Goal: Task Accomplishment & Management: Complete application form

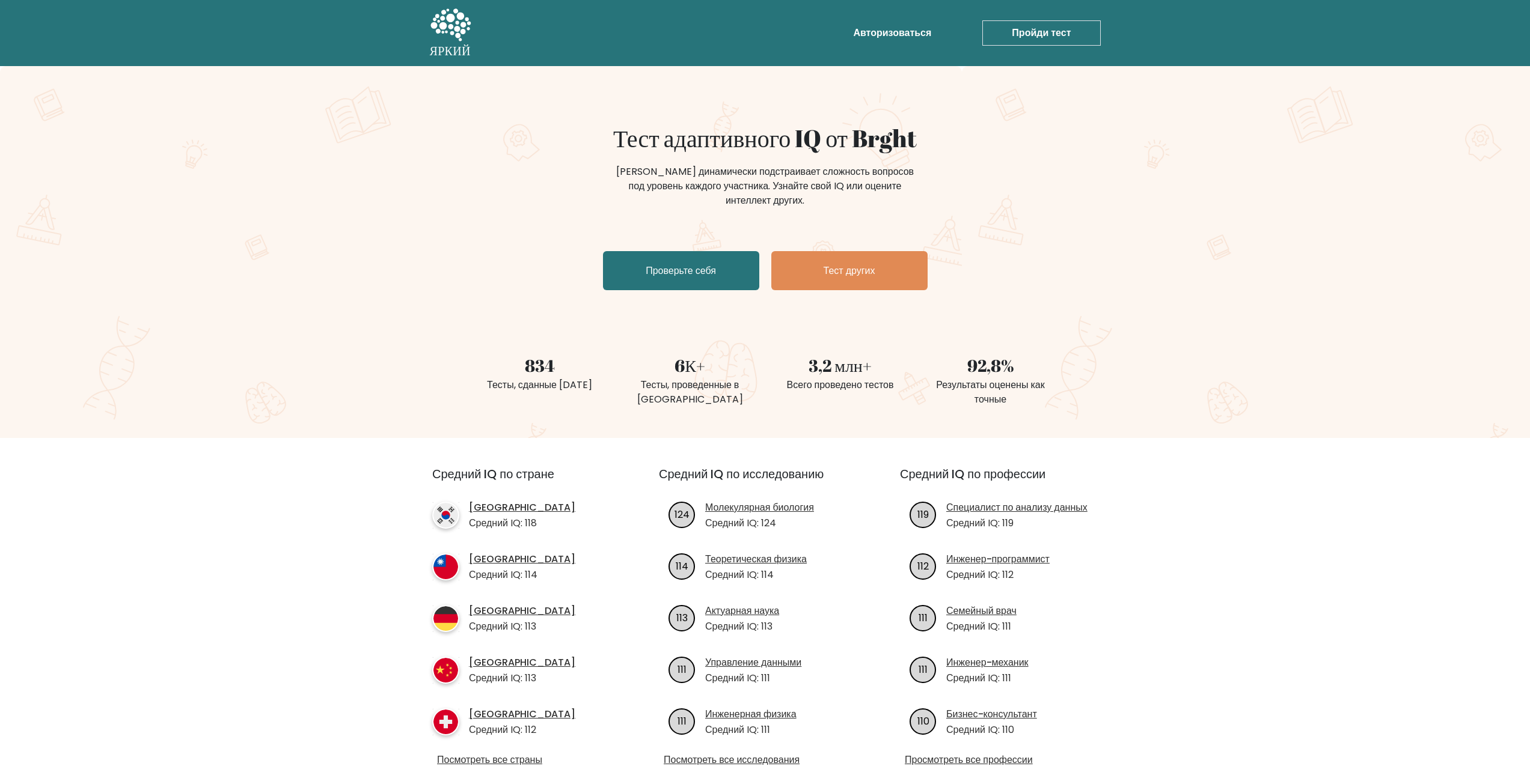
click at [708, 265] on font "Проверьте себя" at bounding box center [680, 270] width 70 height 14
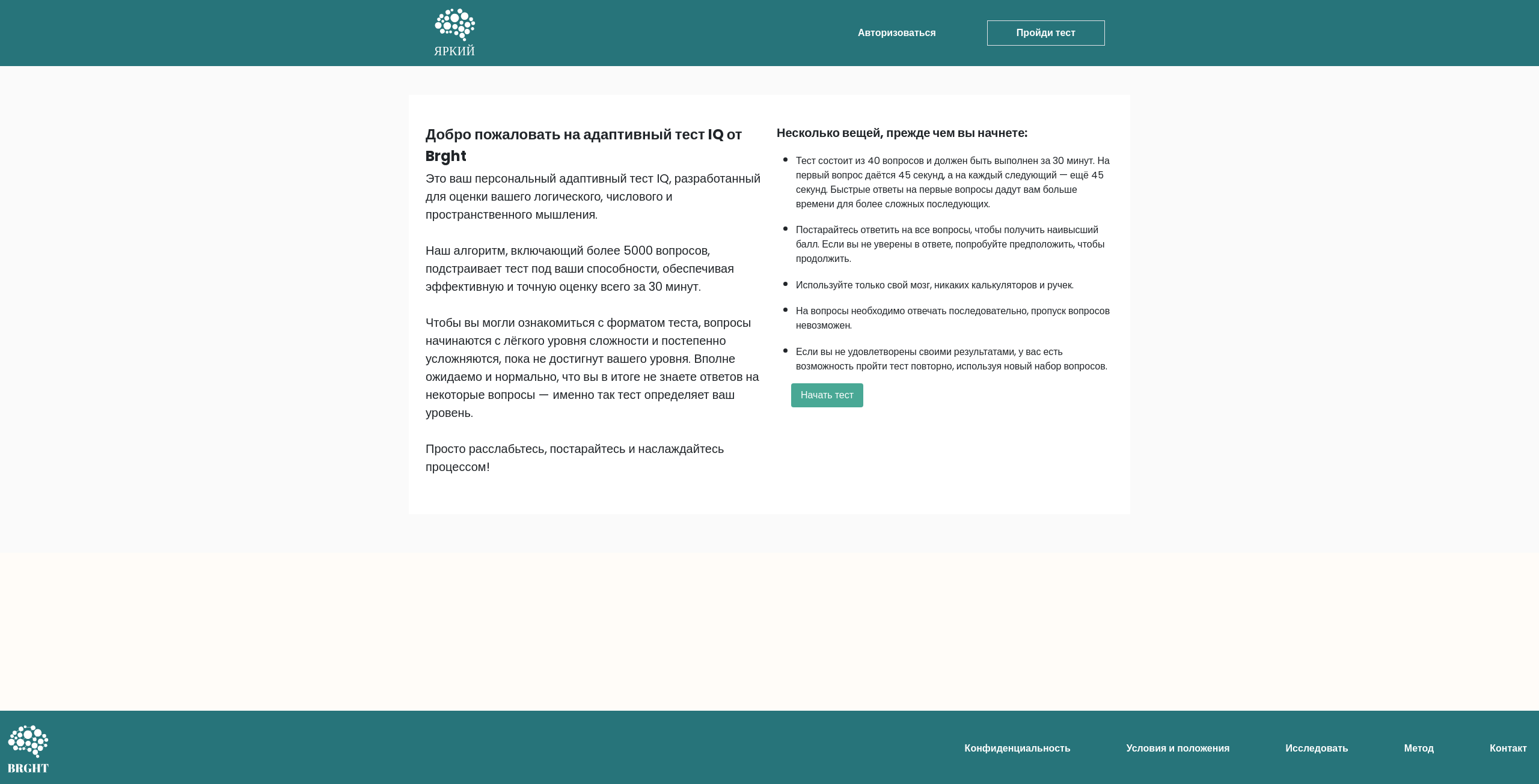
click at [798, 398] on button "Начать тест" at bounding box center [826, 395] width 72 height 24
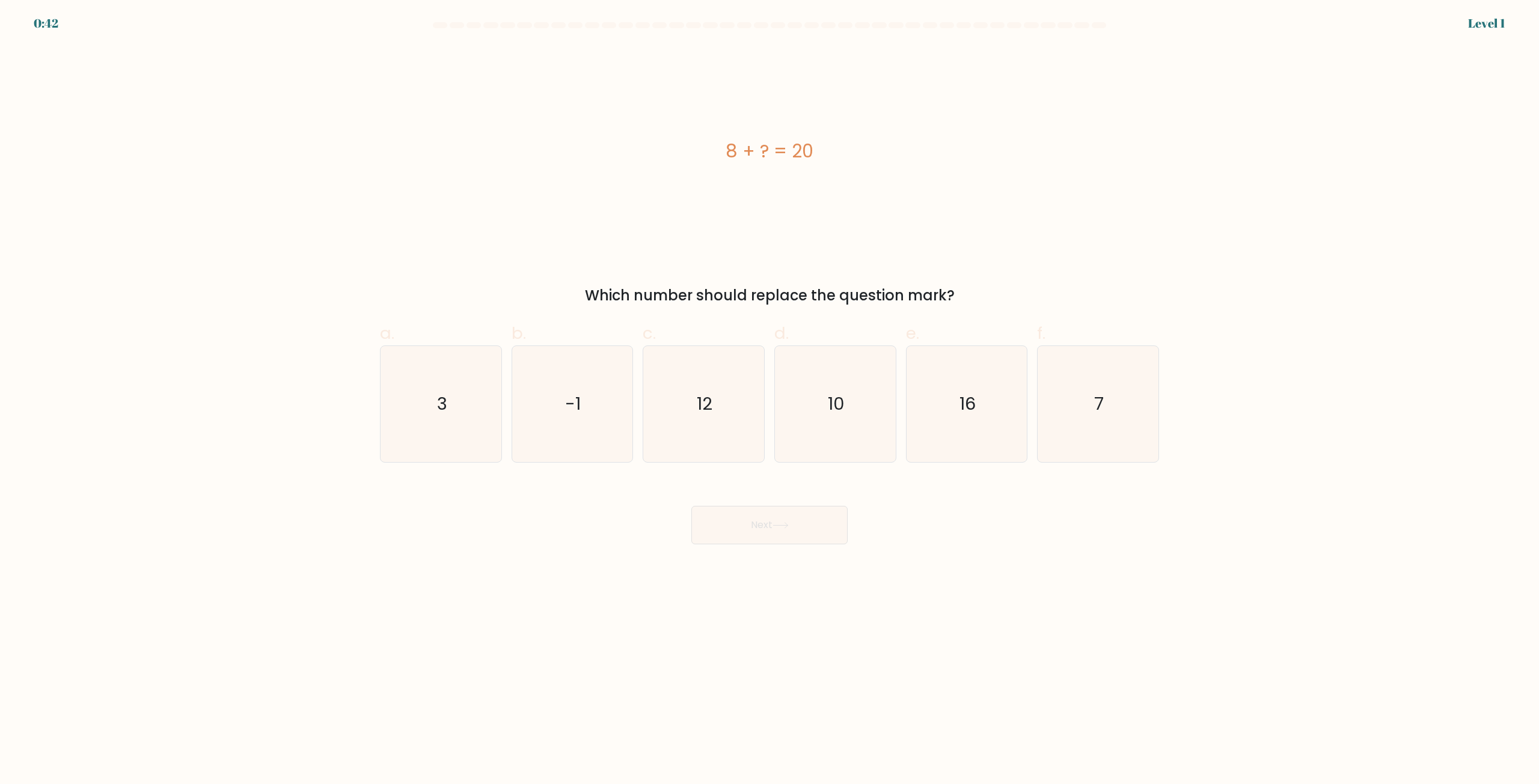
drag, startPoint x: 581, startPoint y: 289, endPoint x: 952, endPoint y: 293, distance: 371.0
click at [952, 293] on div "Which number should replace the question mark?" at bounding box center [770, 295] width 765 height 22
click at [697, 409] on text "12" at bounding box center [705, 404] width 15 height 24
click at [770, 400] on input "c. 12" at bounding box center [770, 396] width 1 height 8
radio input "true"
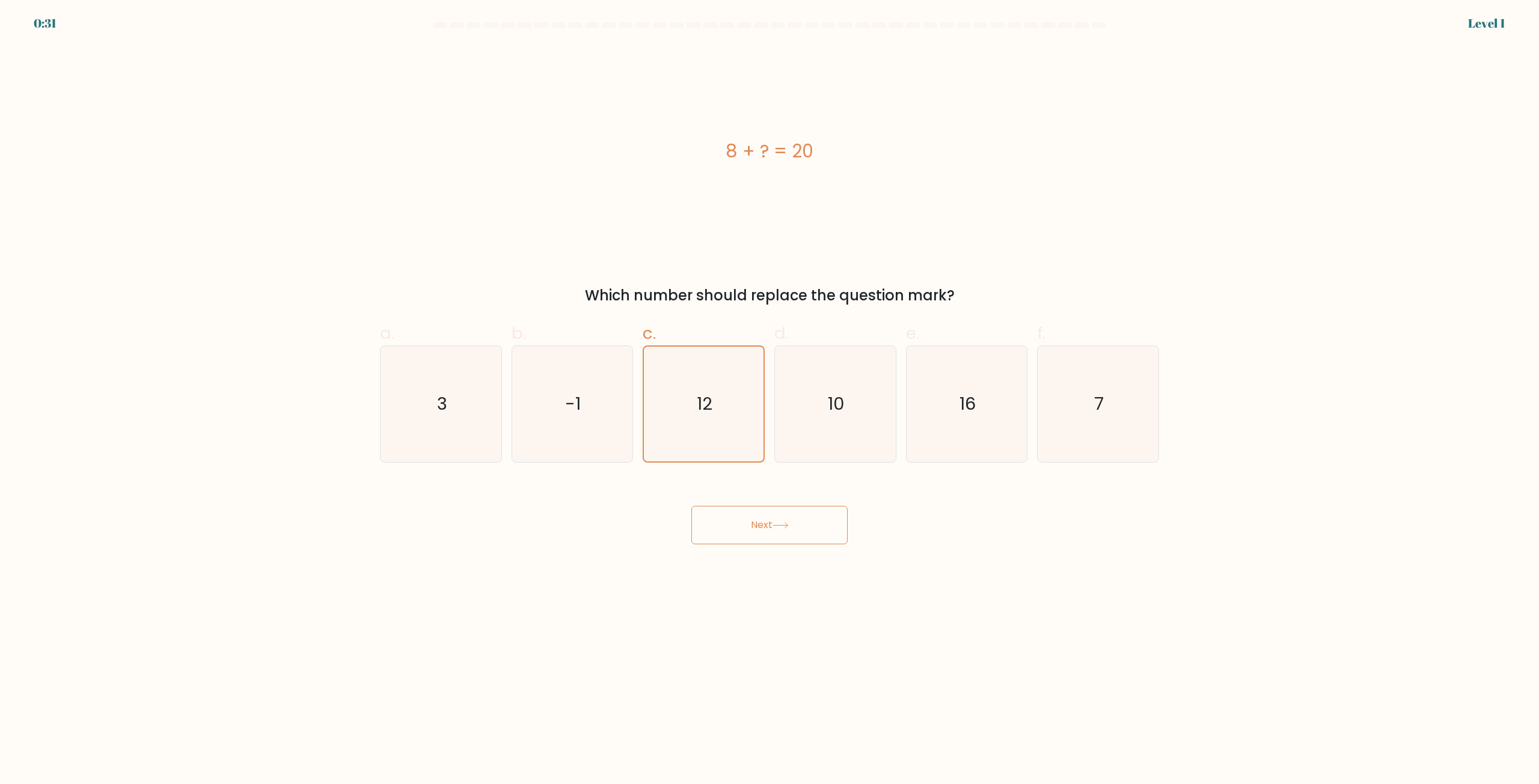
click at [801, 518] on button "Next" at bounding box center [770, 525] width 157 height 39
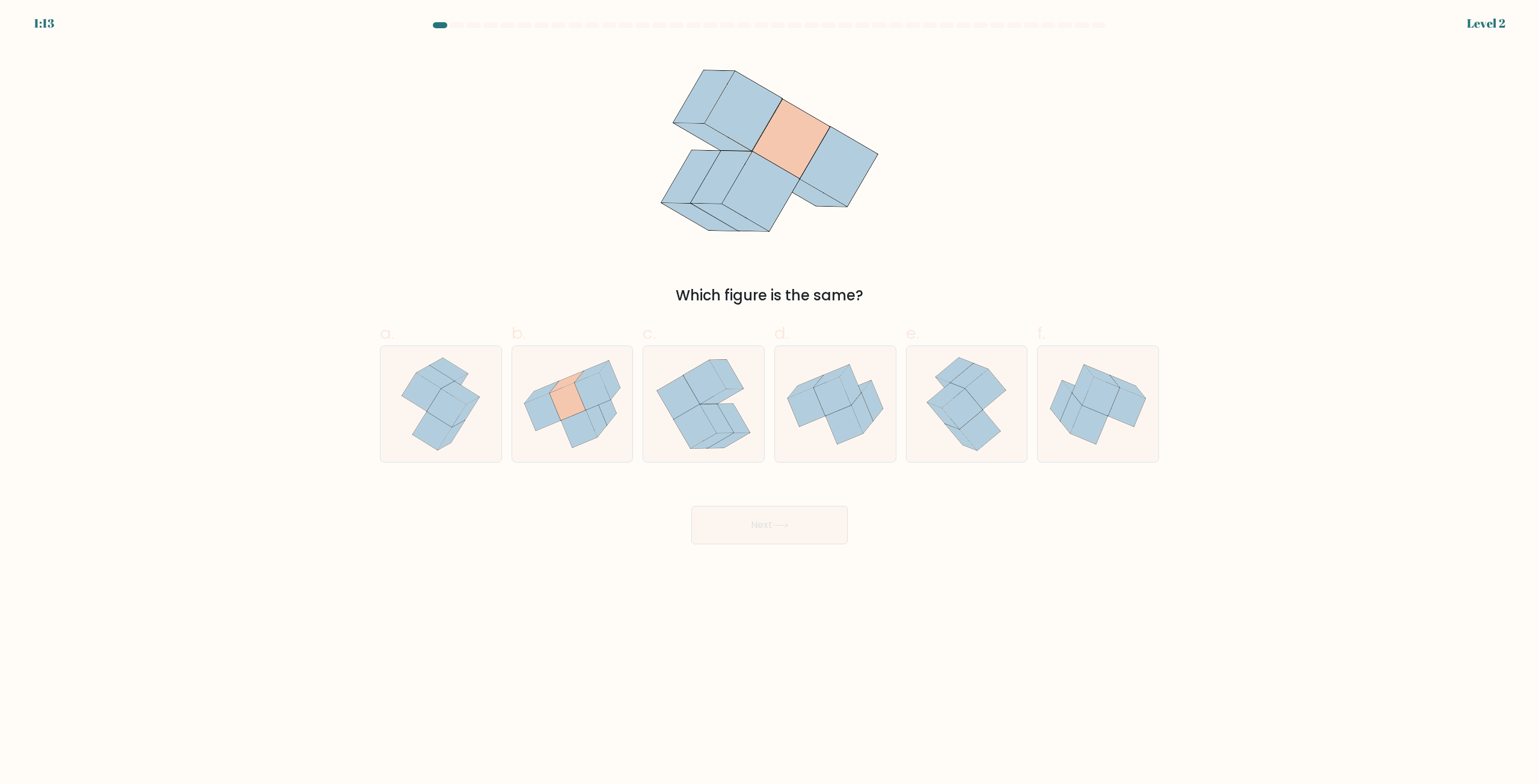
drag, startPoint x: 672, startPoint y: 301, endPoint x: 872, endPoint y: 286, distance: 200.6
click at [872, 286] on div "Which figure is the same?" at bounding box center [770, 295] width 765 height 22
click at [537, 407] on icon at bounding box center [542, 412] width 36 height 37
click at [770, 400] on input "b." at bounding box center [770, 396] width 1 height 8
radio input "true"
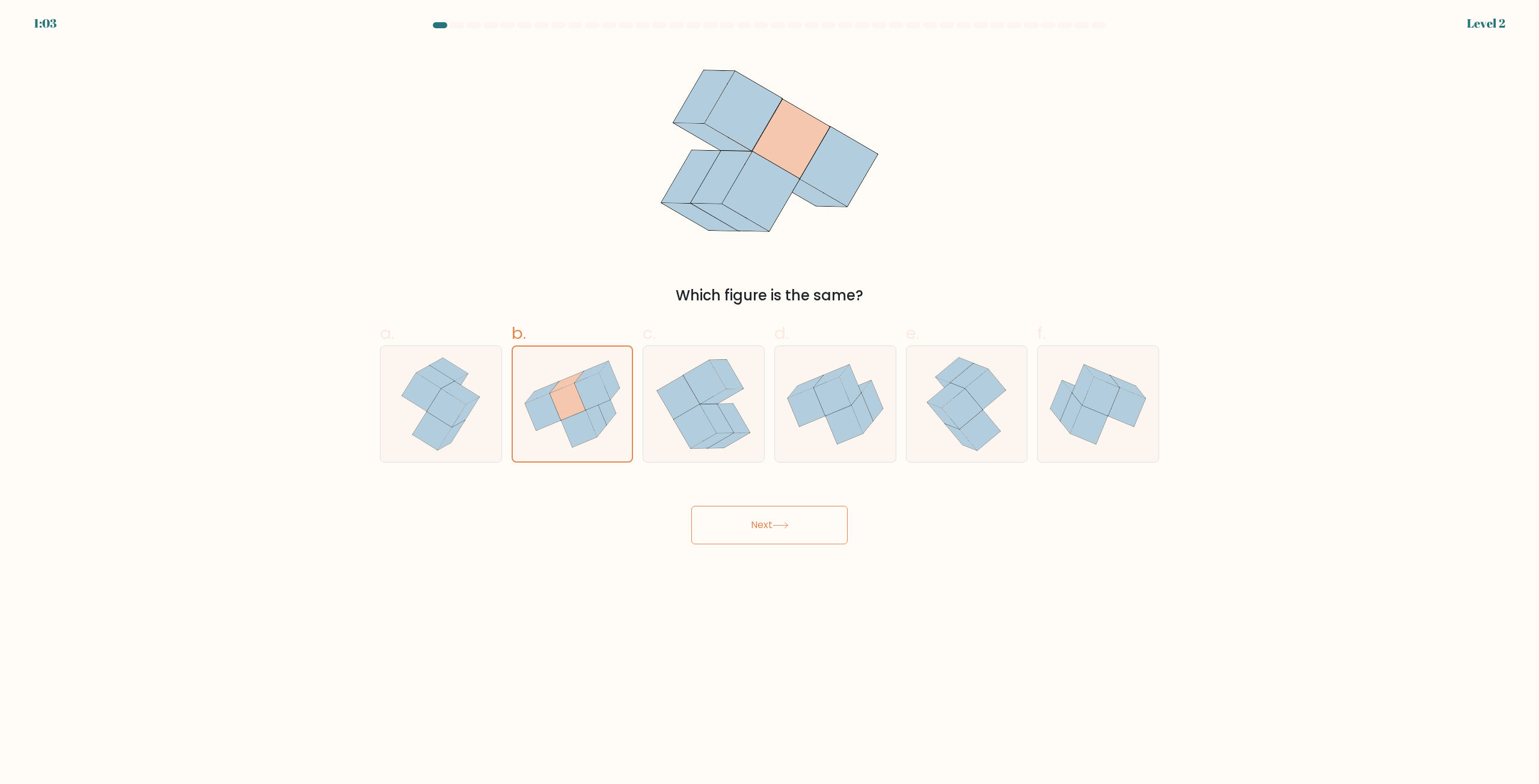
click at [734, 512] on button "Next" at bounding box center [770, 525] width 157 height 39
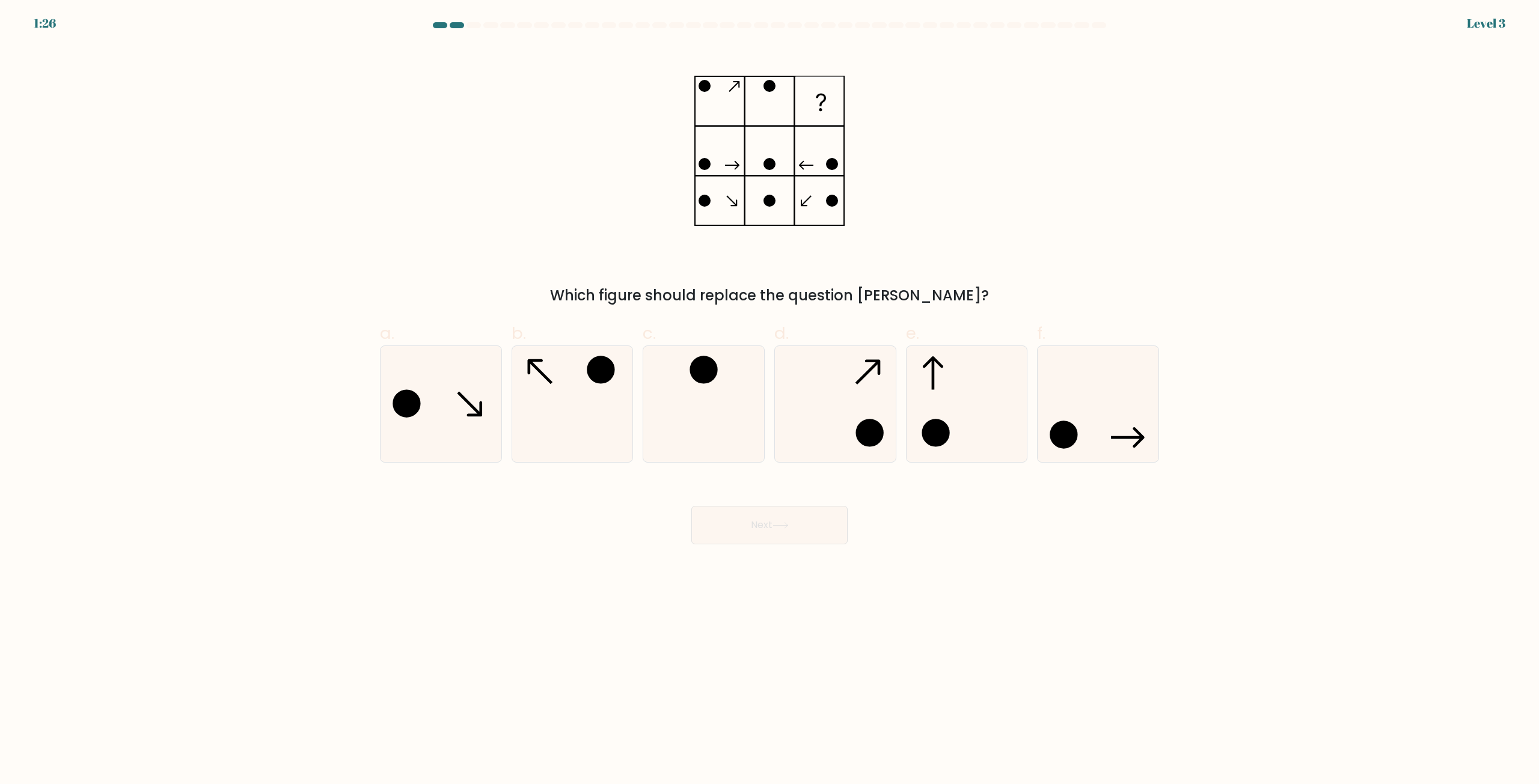
click at [600, 398] on icon at bounding box center [572, 404] width 116 height 116
click at [770, 398] on input "b." at bounding box center [770, 396] width 1 height 8
radio input "true"
click at [772, 511] on button "Next" at bounding box center [770, 525] width 157 height 39
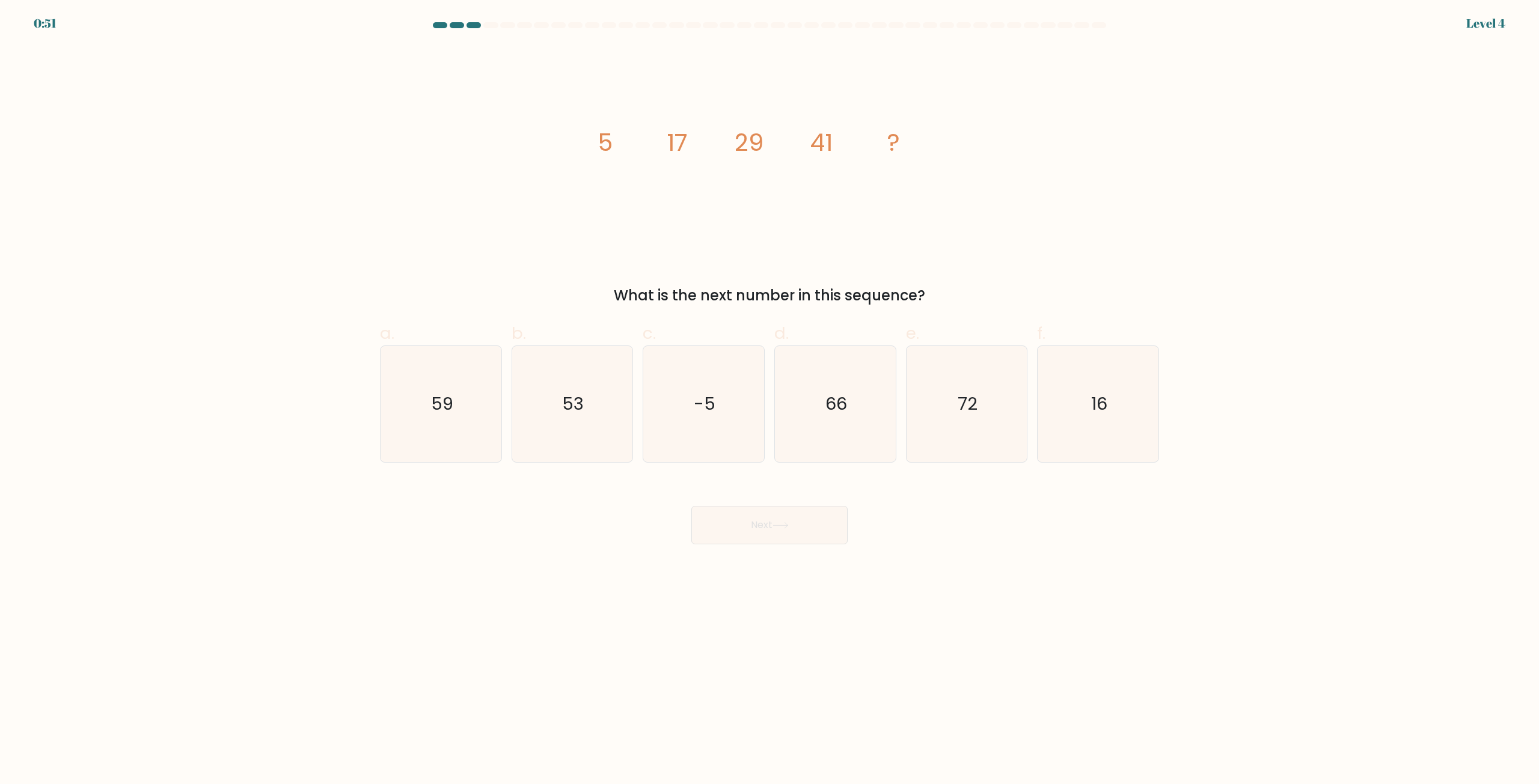
click at [829, 359] on icon "66" at bounding box center [835, 404] width 116 height 116
click at [770, 392] on input "d. 66" at bounding box center [770, 396] width 1 height 8
radio input "true"
click at [788, 527] on icon at bounding box center [780, 525] width 16 height 6
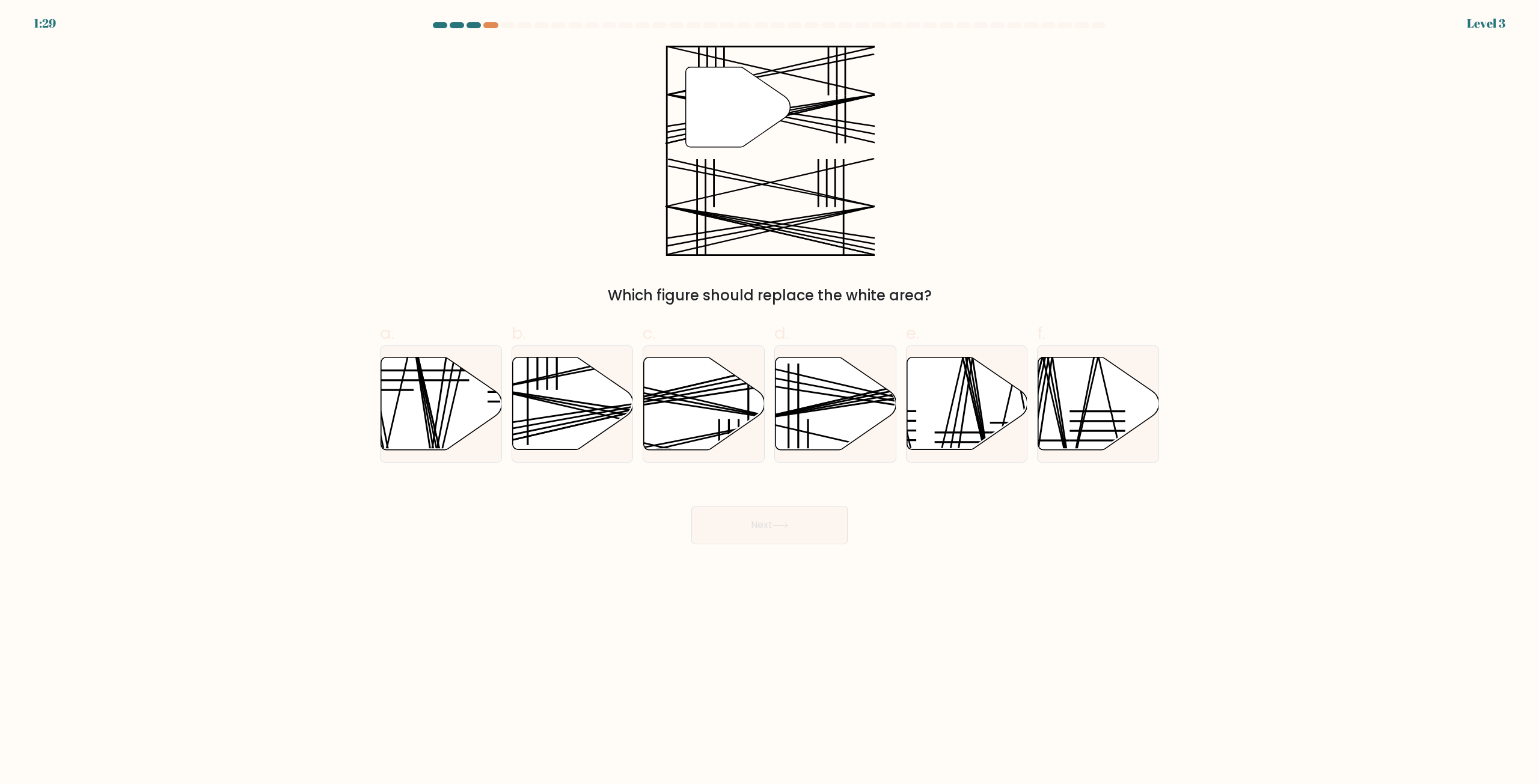
drag, startPoint x: 611, startPoint y: 295, endPoint x: 933, endPoint y: 298, distance: 322.0
click at [933, 298] on div "Which figure should replace the white area?" at bounding box center [770, 295] width 765 height 22
click at [518, 251] on div "" Which figure should replace the white area?" at bounding box center [769, 176] width 793 height 261
click at [553, 397] on icon at bounding box center [573, 403] width 121 height 93
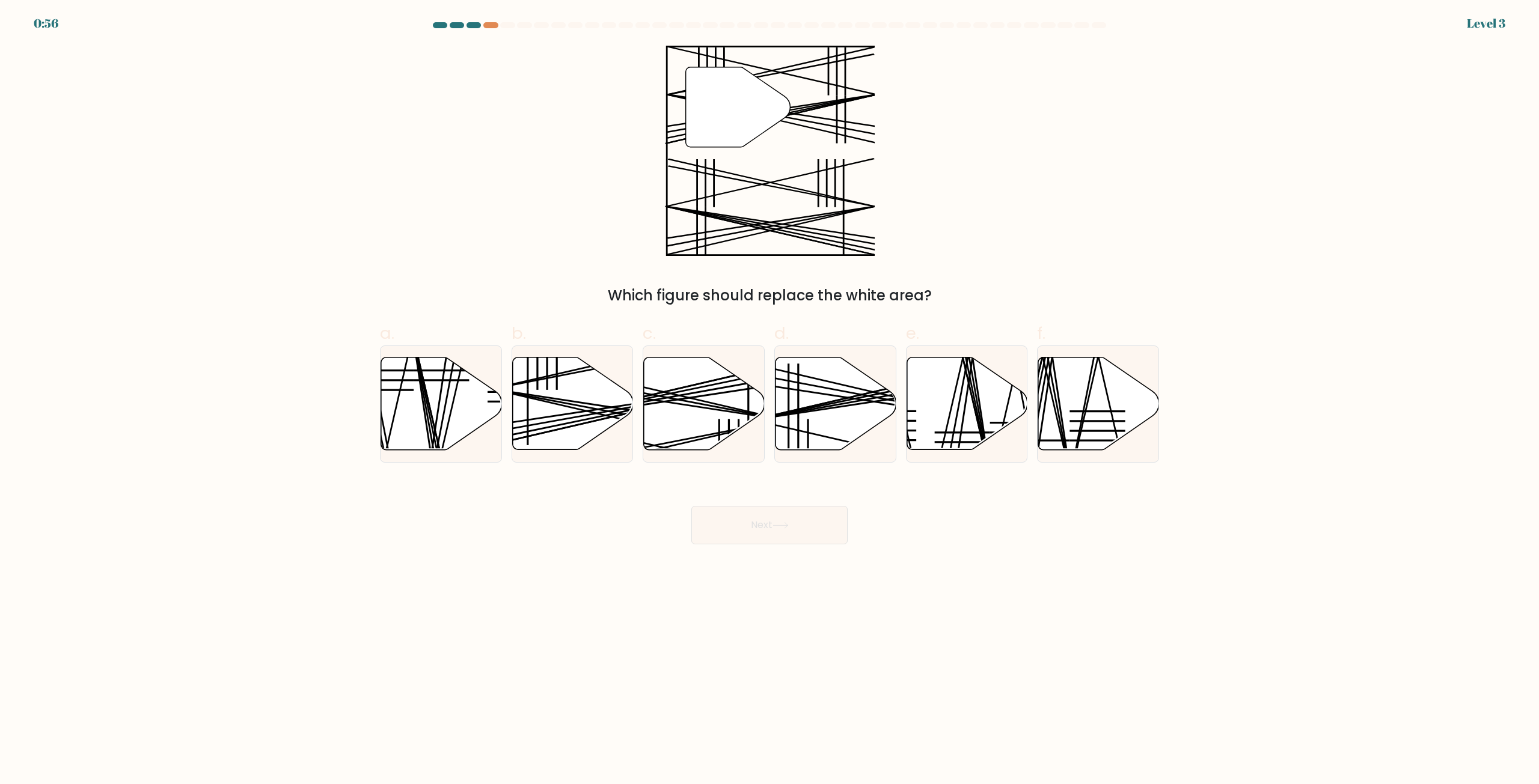
click at [770, 397] on input "b." at bounding box center [770, 396] width 1 height 8
radio input "true"
click at [777, 523] on icon at bounding box center [780, 525] width 16 height 6
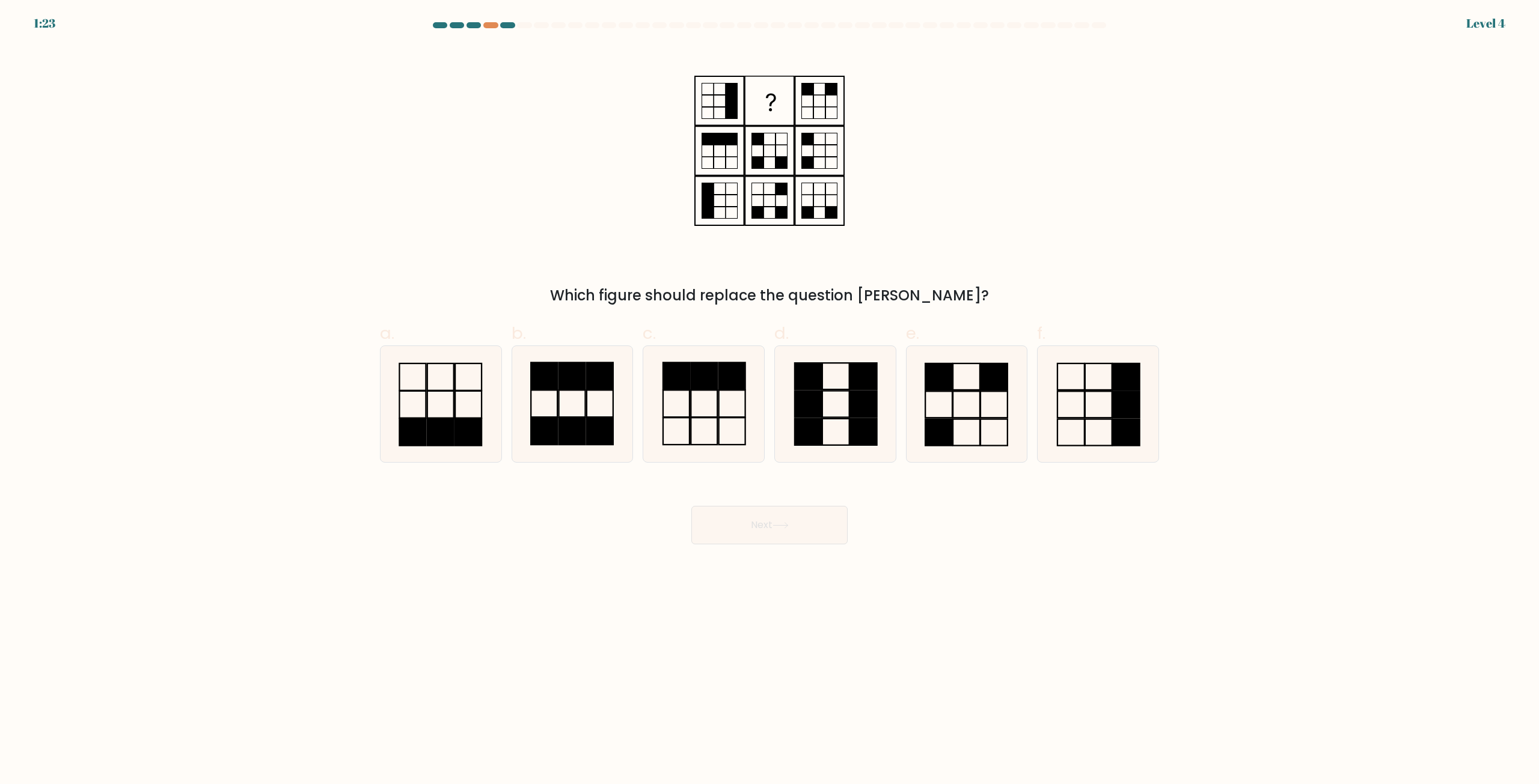
click at [486, 22] on div "1:23 Level 4" at bounding box center [769, 16] width 1539 height 32
click at [488, 26] on div at bounding box center [491, 25] width 15 height 6
click at [488, 24] on div at bounding box center [491, 25] width 15 height 6
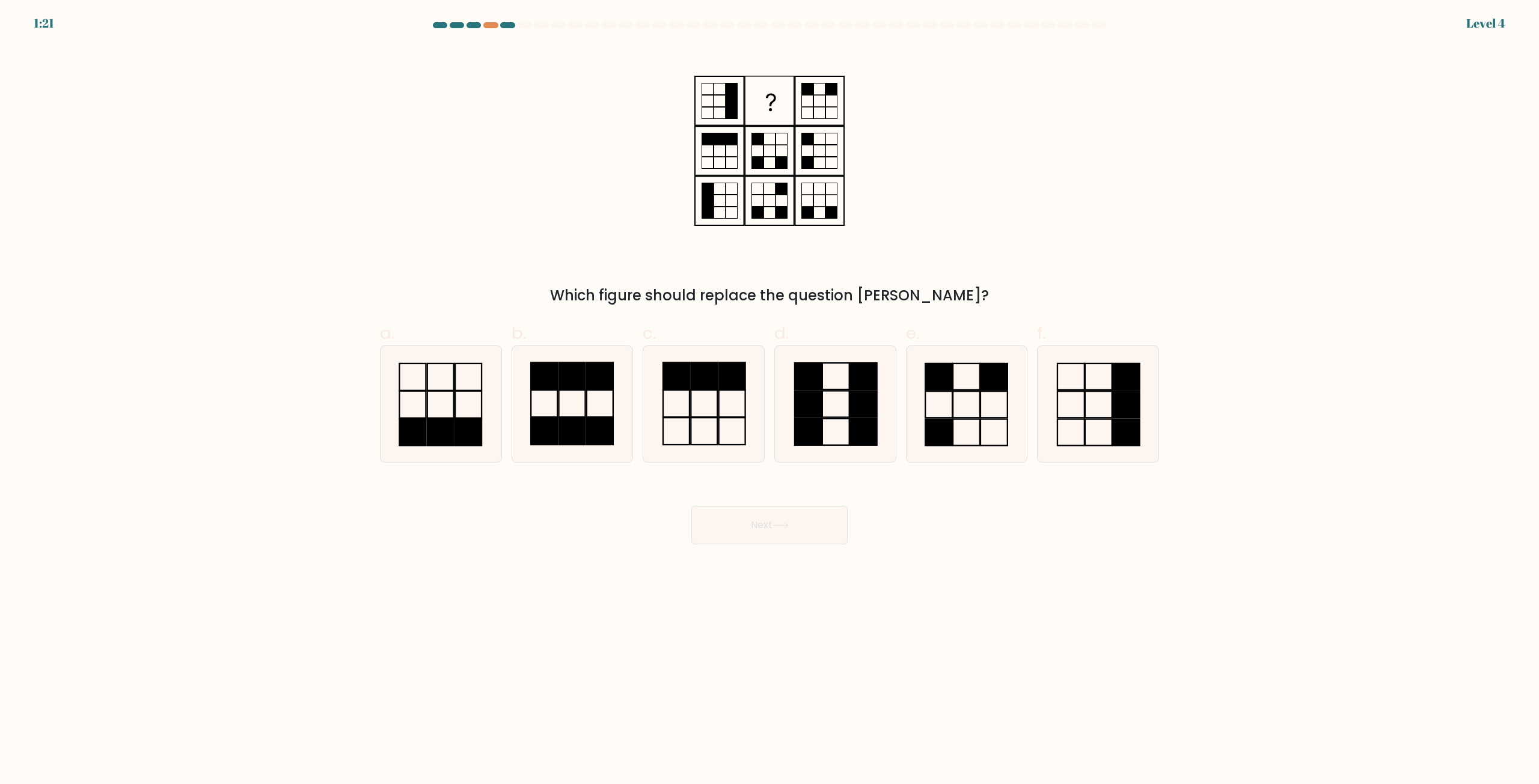
click at [491, 25] on div at bounding box center [491, 25] width 15 height 6
click at [506, 24] on div at bounding box center [508, 25] width 15 height 6
click at [491, 25] on div at bounding box center [491, 25] width 15 height 6
click at [474, 29] on div at bounding box center [769, 27] width 793 height 10
click at [474, 26] on div at bounding box center [474, 25] width 15 height 6
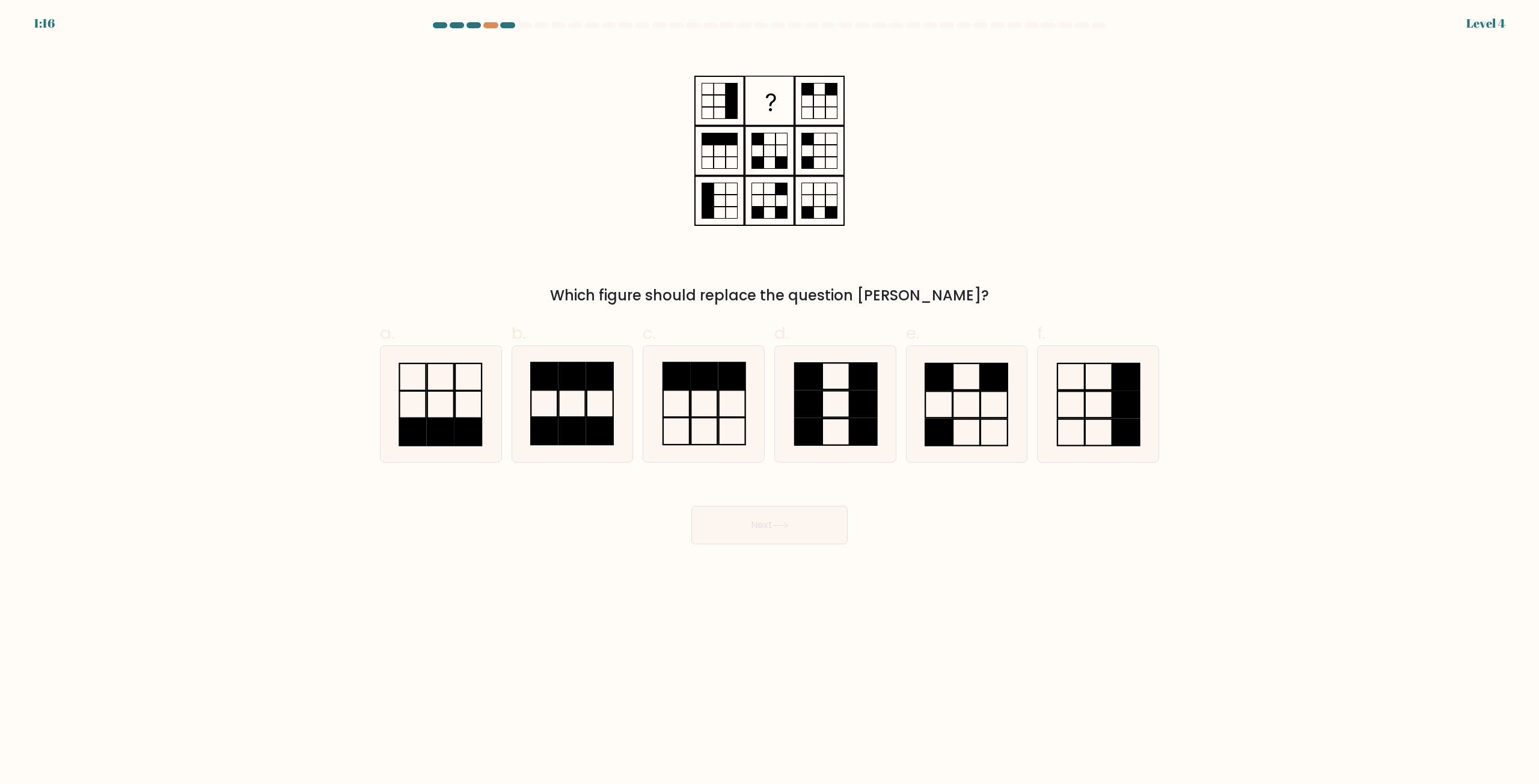
click at [488, 21] on div "1:16 Level 4" at bounding box center [769, 16] width 1539 height 32
click at [974, 402] on icon at bounding box center [967, 404] width 116 height 116
click at [770, 400] on input "e." at bounding box center [770, 396] width 1 height 8
radio input "true"
click at [780, 519] on button "Next" at bounding box center [770, 525] width 157 height 39
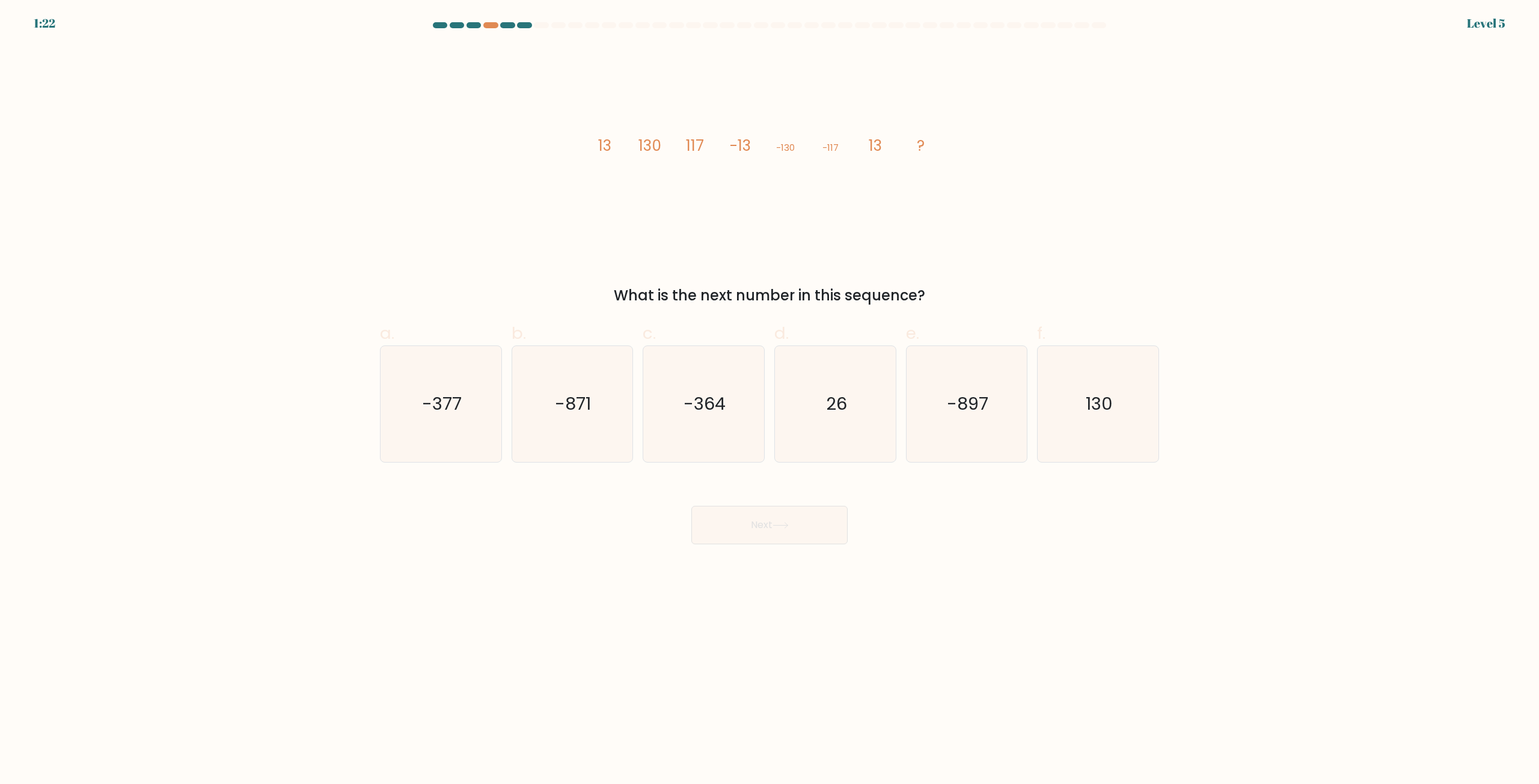
drag, startPoint x: 610, startPoint y: 290, endPoint x: 921, endPoint y: 301, distance: 311.2
click at [921, 301] on div "What is the next number in this sequence?" at bounding box center [770, 295] width 765 height 22
click at [1076, 386] on icon "130" at bounding box center [1098, 404] width 116 height 116
click at [770, 392] on input "f. 130" at bounding box center [770, 396] width 1 height 8
radio input "true"
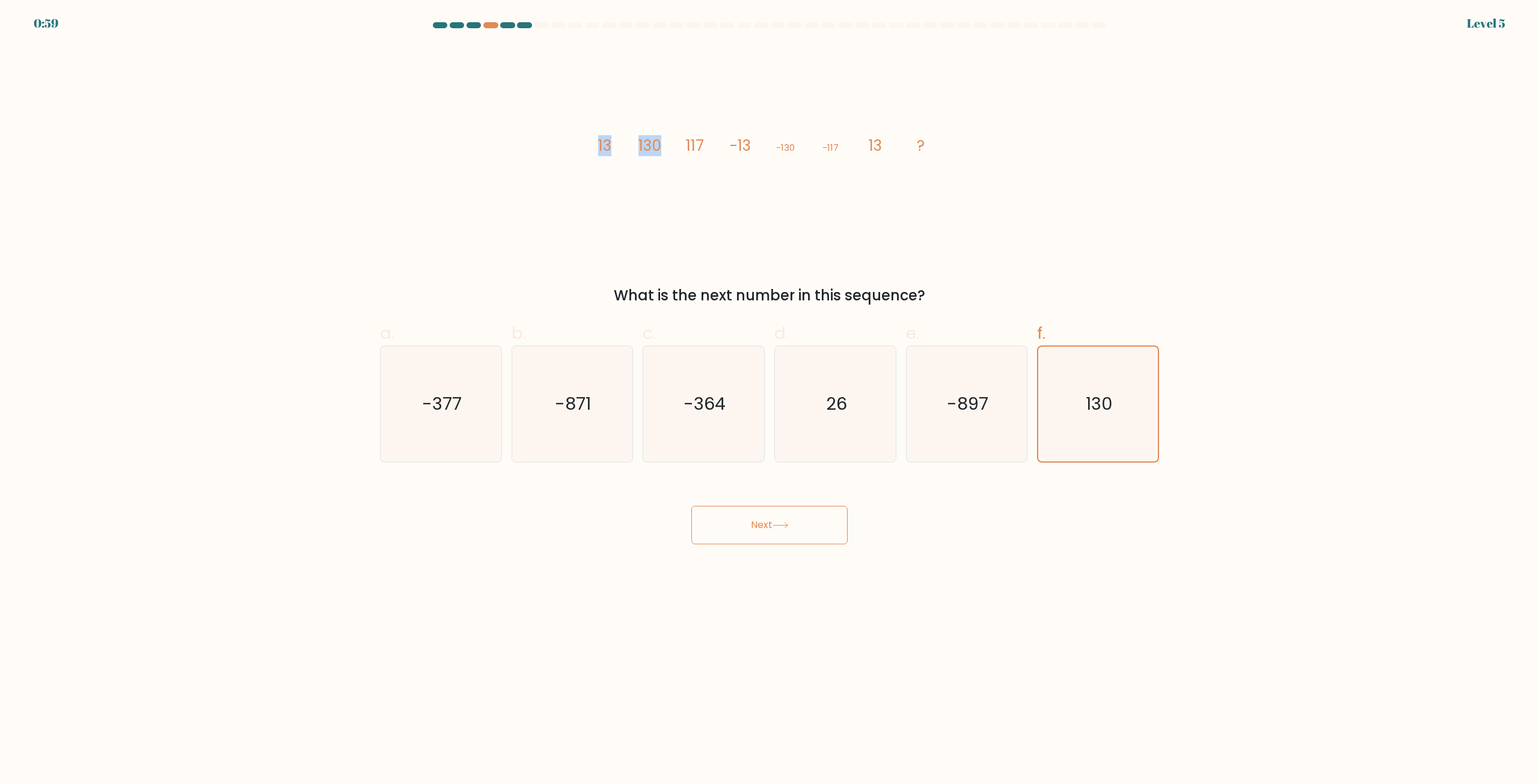
drag, startPoint x: 588, startPoint y: 145, endPoint x: 661, endPoint y: 148, distance: 73.1
click at [661, 148] on div "image/svg+xml 13 130 117 -13 -130 -117 13 ? What is the next number in this seq…" at bounding box center [769, 176] width 793 height 261
click at [619, 188] on icon "image/svg+xml 13 130 117 -13 -130 -117 13 ?" at bounding box center [769, 151] width 361 height 211
click at [737, 512] on button "Next" at bounding box center [770, 525] width 157 height 39
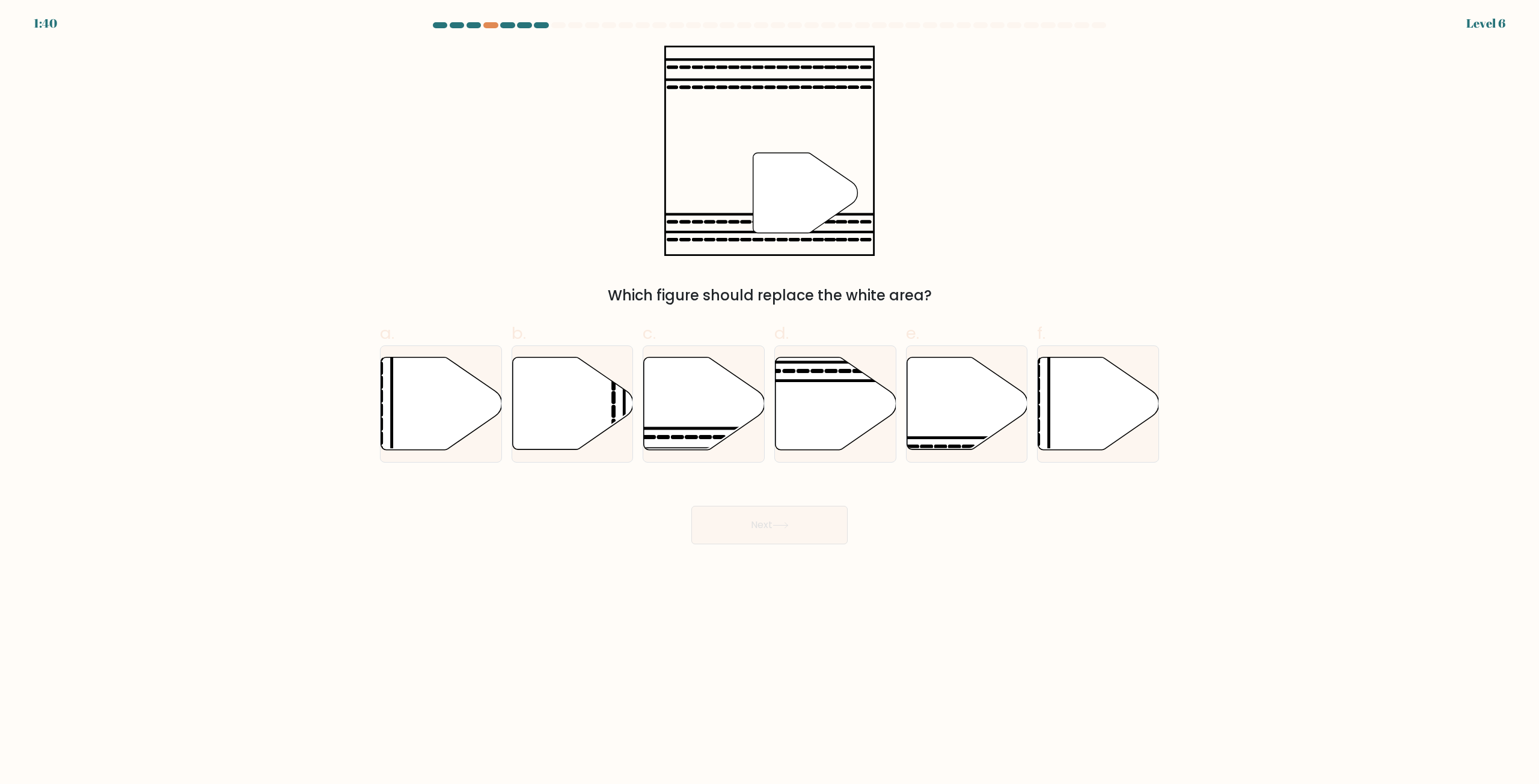
drag, startPoint x: 617, startPoint y: 291, endPoint x: 968, endPoint y: 294, distance: 351.0
click at [968, 294] on div "Which figure should replace the white area?" at bounding box center [770, 295] width 765 height 22
click at [725, 286] on div "Which figure should replace the white area?" at bounding box center [770, 295] width 765 height 22
click at [705, 435] on icon at bounding box center [705, 403] width 121 height 93
click at [770, 400] on input "c." at bounding box center [770, 396] width 1 height 8
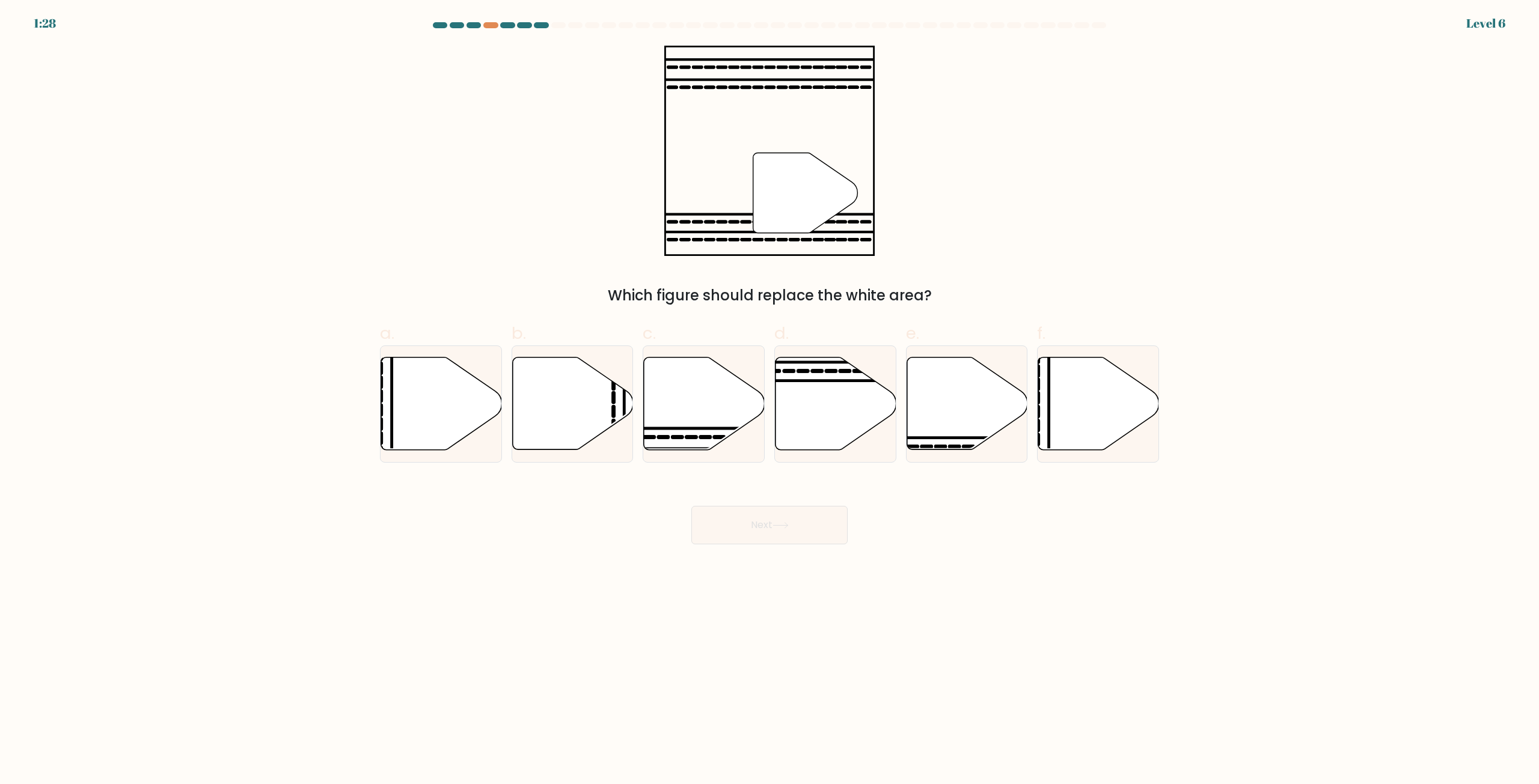
radio input "true"
click at [735, 522] on button "Next" at bounding box center [770, 525] width 157 height 39
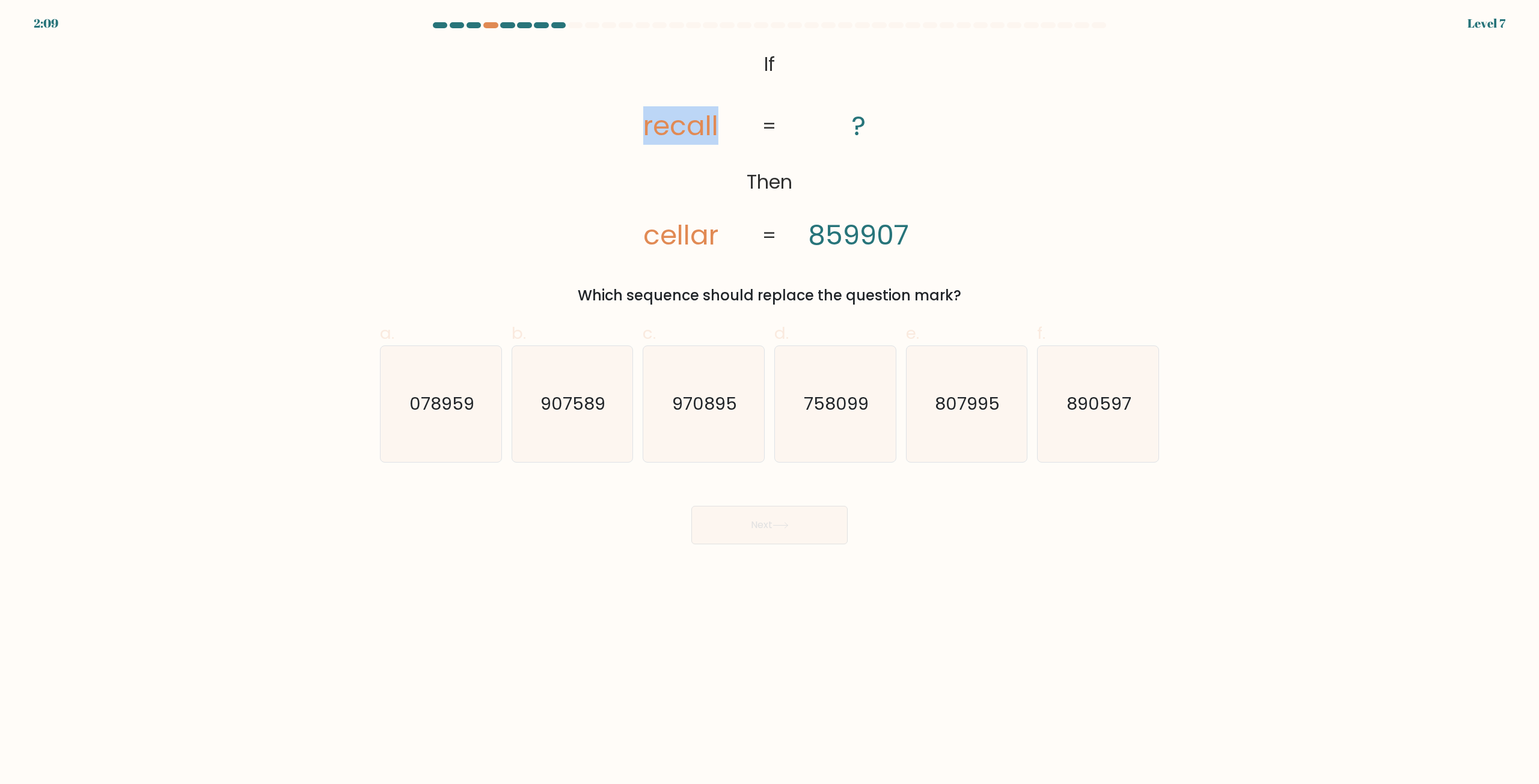
drag, startPoint x: 630, startPoint y: 129, endPoint x: 732, endPoint y: 129, distance: 102.0
click at [732, 129] on icon "@import url('https://fonts.googleapis.com/css?family=Abril+Fatface:400,100,100i…" at bounding box center [769, 151] width 341 height 211
drag, startPoint x: 625, startPoint y: 244, endPoint x: 719, endPoint y: 239, distance: 94.1
click at [719, 239] on icon "@import url('https://fonts.googleapis.com/css?family=Abril+Fatface:400,100,100i…" at bounding box center [769, 151] width 341 height 211
drag, startPoint x: 581, startPoint y: 292, endPoint x: 978, endPoint y: 285, distance: 397.1
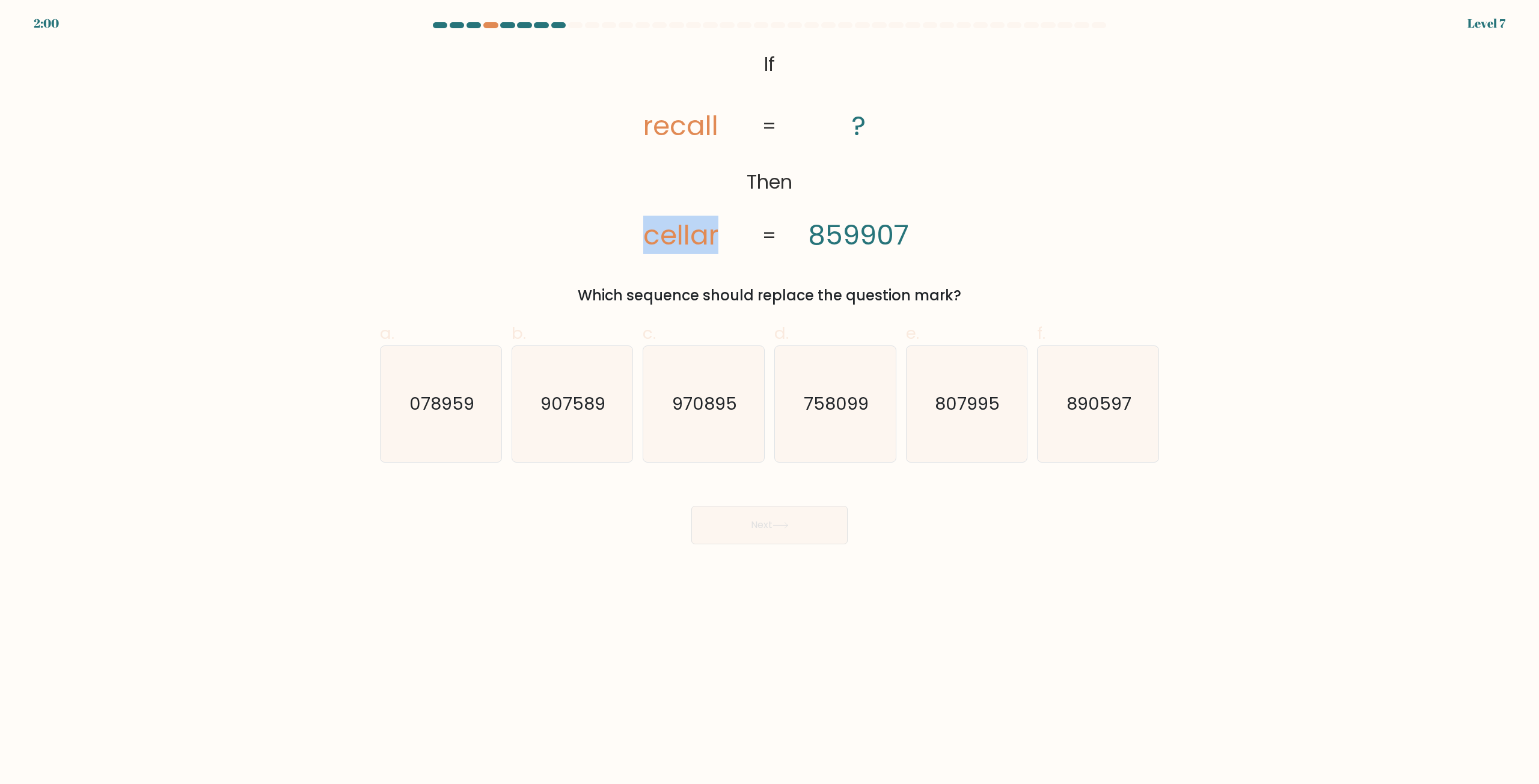
click at [978, 285] on div "Which sequence should replace the question mark?" at bounding box center [770, 295] width 765 height 22
click at [1069, 144] on div "@import url('https://fonts.googleapis.com/css?family=Abril+Fatface:400,100,100i…" at bounding box center [769, 176] width 793 height 261
drag, startPoint x: 719, startPoint y: 65, endPoint x: 624, endPoint y: 111, distance: 105.6
click at [738, 133] on icon "@import url('https://fonts.googleapis.com/css?family=Abril+Fatface:400,100,100i…" at bounding box center [769, 151] width 341 height 211
click at [617, 107] on icon "@import url('https://fonts.googleapis.com/css?family=Abril+Fatface:400,100,100i…" at bounding box center [769, 151] width 341 height 211
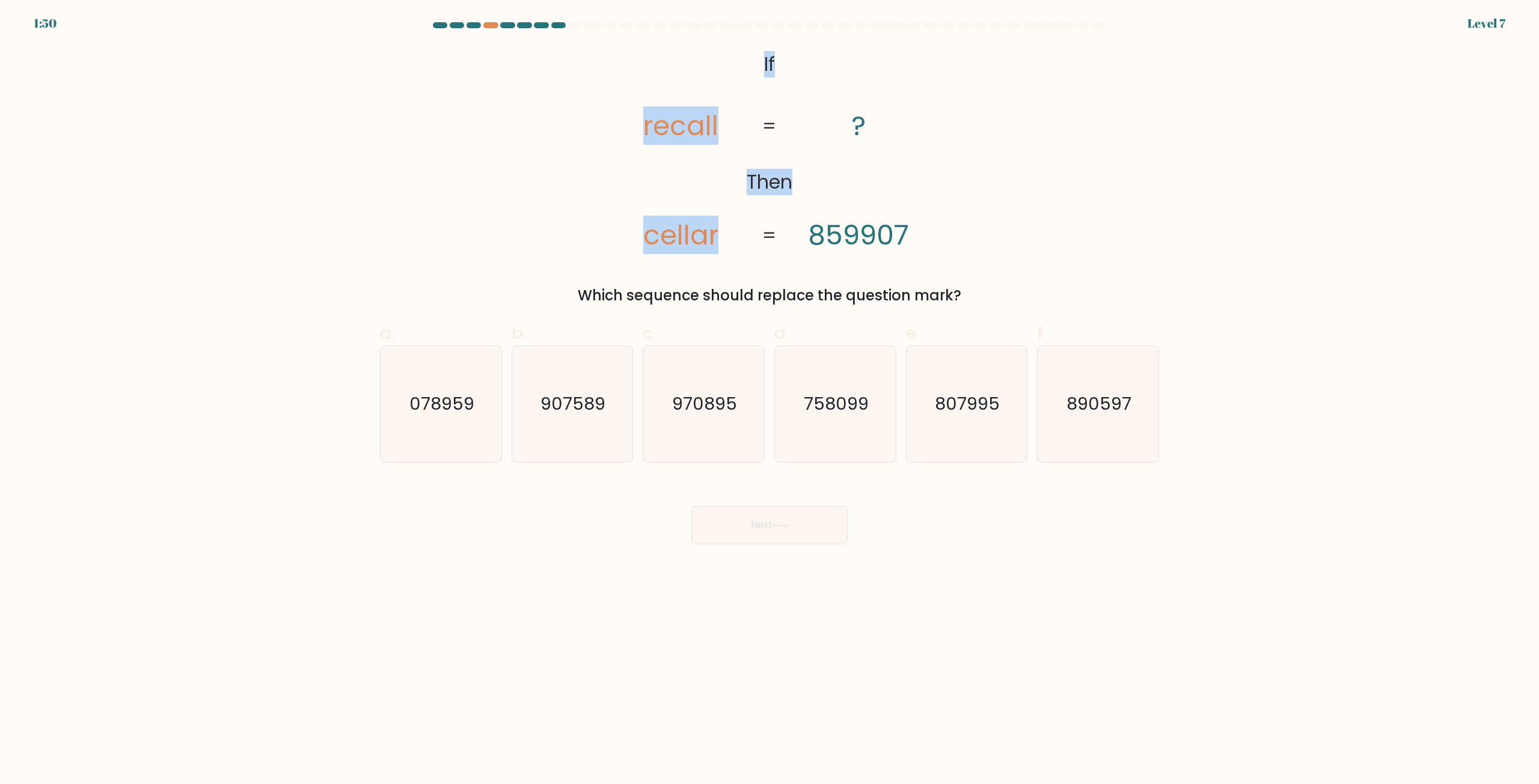
drag, startPoint x: 765, startPoint y: 62, endPoint x: 717, endPoint y: 230, distance: 174.7
click at [717, 230] on icon "@import url('https://fonts.googleapis.com/css?family=Abril+Fatface:400,100,100i…" at bounding box center [769, 151] width 341 height 211
click at [1250, 117] on form "If ?" at bounding box center [769, 283] width 1539 height 522
drag, startPoint x: 646, startPoint y: 240, endPoint x: 714, endPoint y: 243, distance: 68.1
click at [714, 243] on tspan "cellar" at bounding box center [680, 235] width 75 height 39
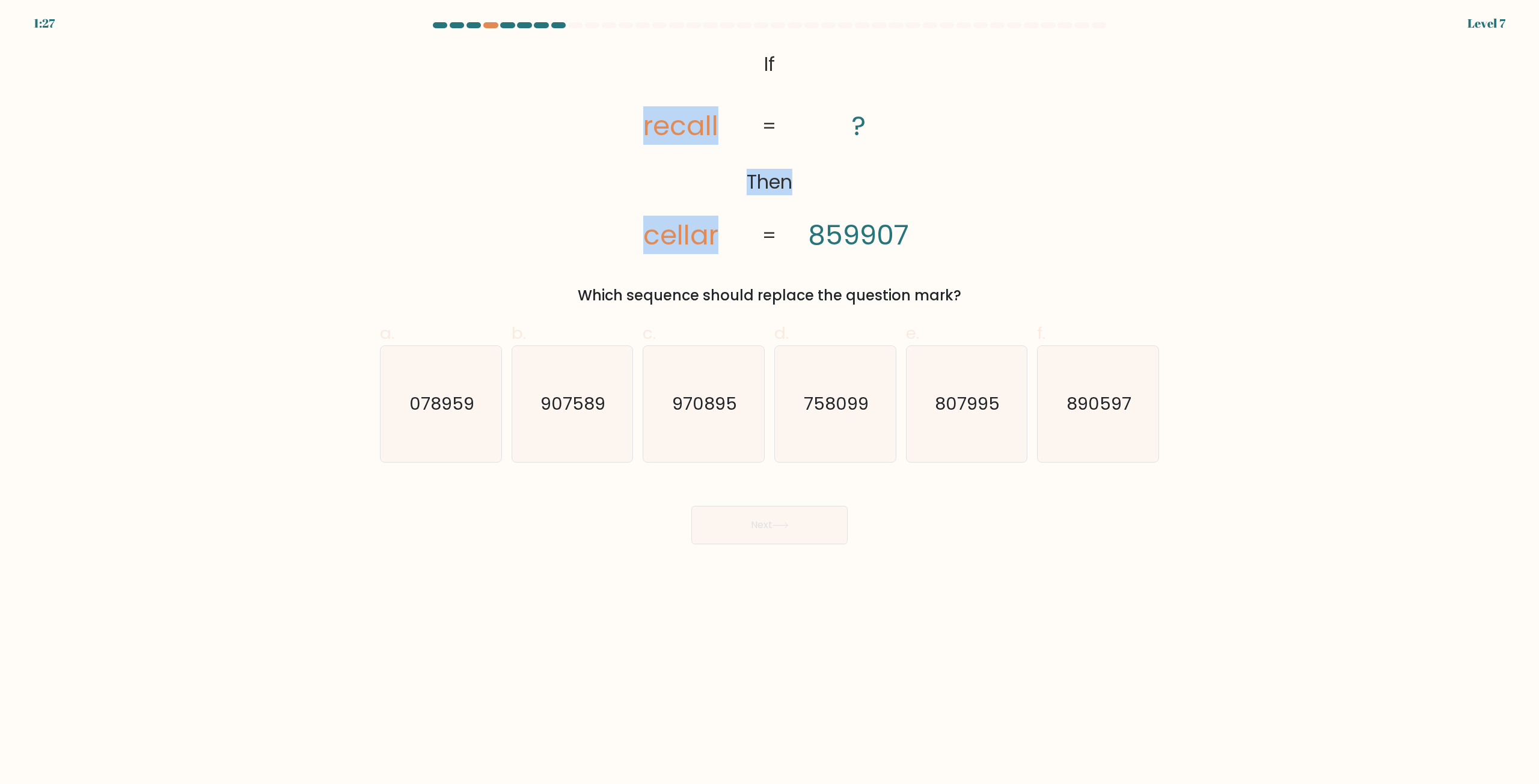
drag, startPoint x: 742, startPoint y: 180, endPoint x: 716, endPoint y: 233, distance: 59.0
click at [716, 233] on icon "@import url('https://fonts.googleapis.com/css?family=Abril+Fatface:400,100,100i…" at bounding box center [769, 151] width 341 height 211
click at [1131, 148] on div "@import url('https://fonts.googleapis.com/css?family=Abril+Fatface:400,100,100i…" at bounding box center [769, 176] width 793 height 261
click at [442, 361] on icon "078959" at bounding box center [441, 404] width 116 height 116
click at [770, 392] on input "a. 078959" at bounding box center [770, 396] width 1 height 8
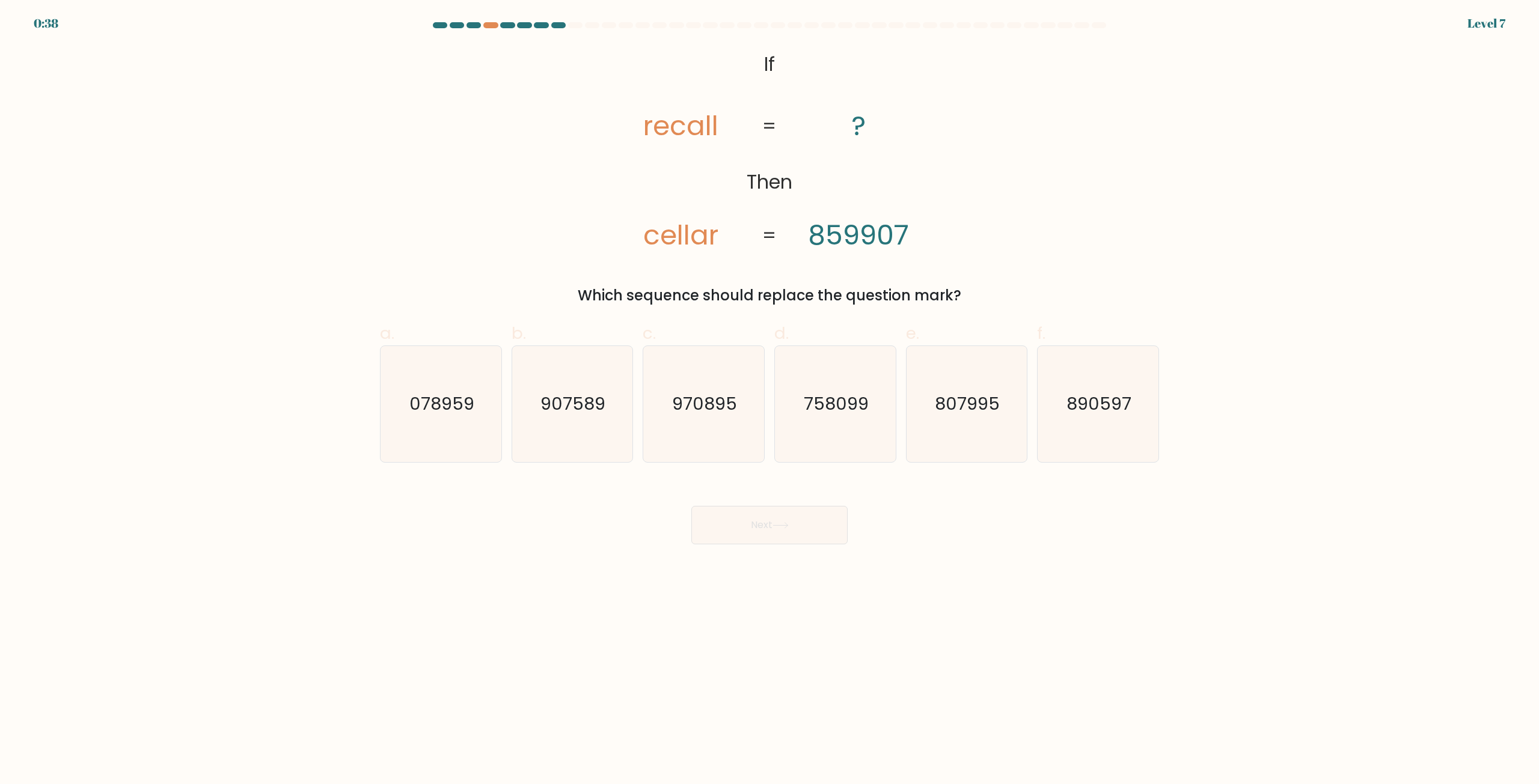
radio input "true"
click at [730, 529] on button "Next" at bounding box center [770, 525] width 157 height 39
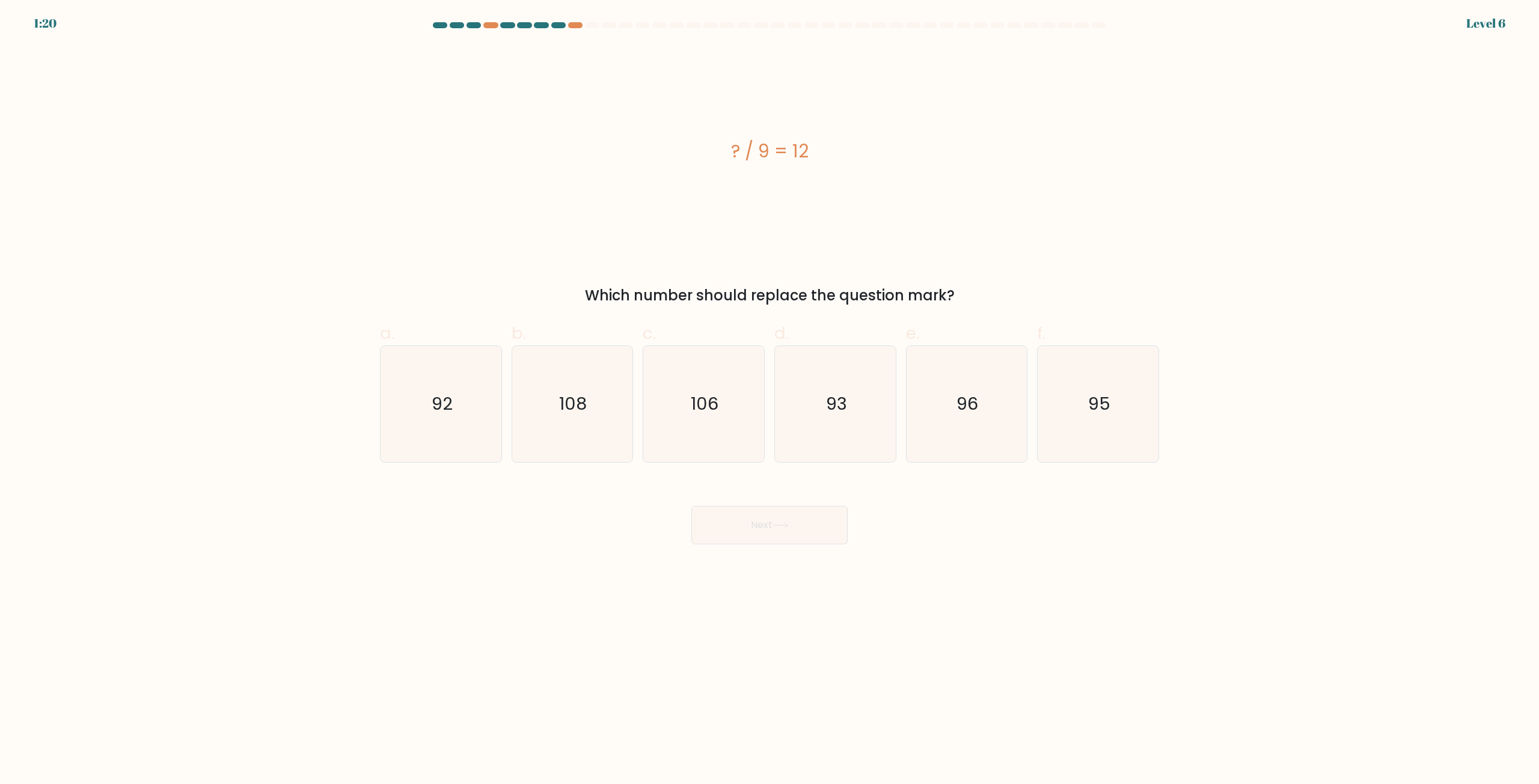
drag, startPoint x: 737, startPoint y: 150, endPoint x: 793, endPoint y: 149, distance: 56.0
click at [792, 150] on div "? / 9 = 12" at bounding box center [770, 152] width 780 height 27
click at [813, 147] on div "? / 9 = 12" at bounding box center [770, 152] width 780 height 27
drag, startPoint x: 813, startPoint y: 147, endPoint x: 731, endPoint y: 150, distance: 82.1
click at [731, 150] on div "? / 9 = 12" at bounding box center [770, 152] width 780 height 27
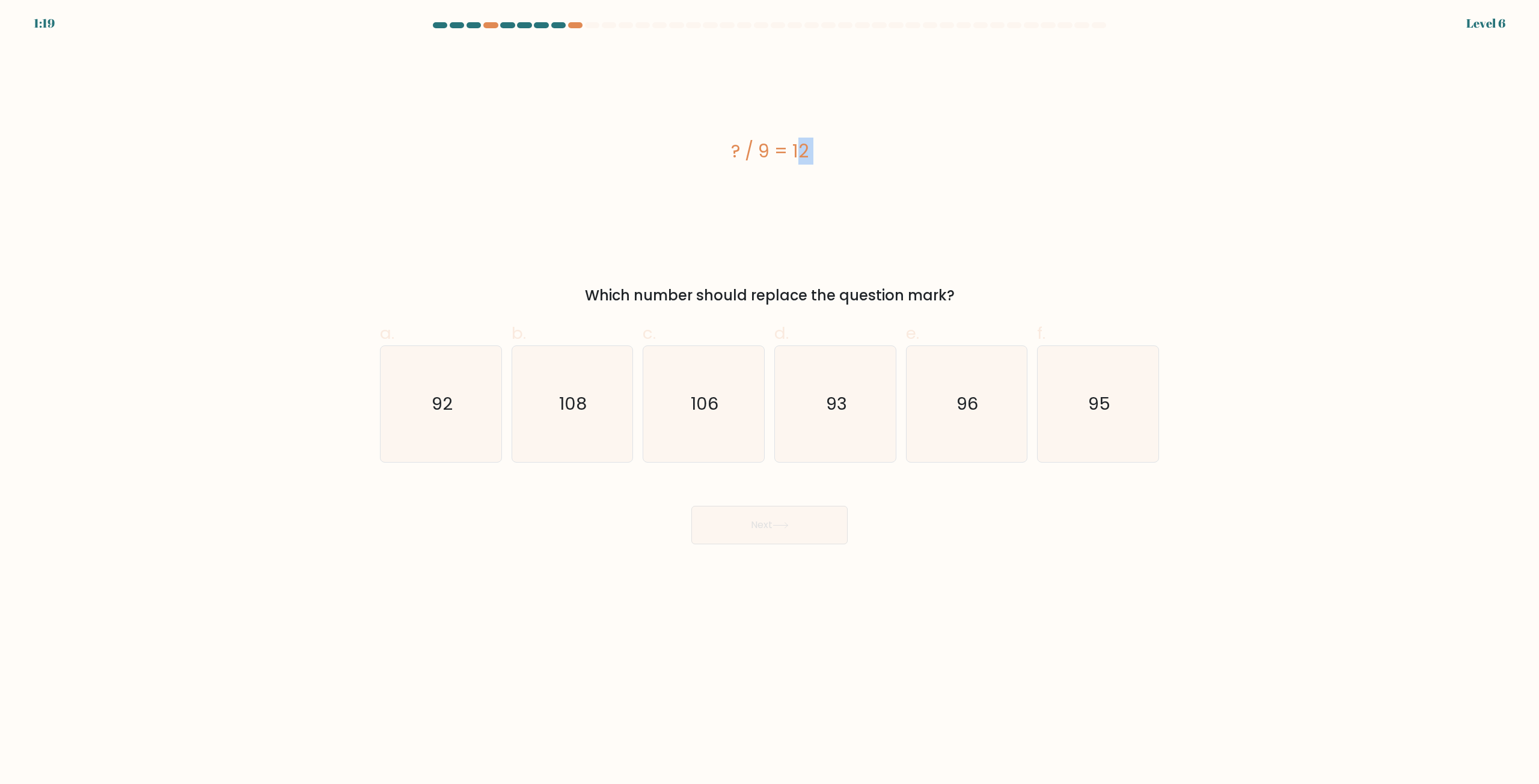
click at [694, 169] on div "? / 9 = 12" at bounding box center [770, 151] width 780 height 211
click at [572, 456] on icon "108" at bounding box center [572, 404] width 116 height 116
click at [770, 400] on input "b. 108" at bounding box center [770, 396] width 1 height 8
radio input "true"
click at [736, 523] on button "Next" at bounding box center [770, 525] width 157 height 39
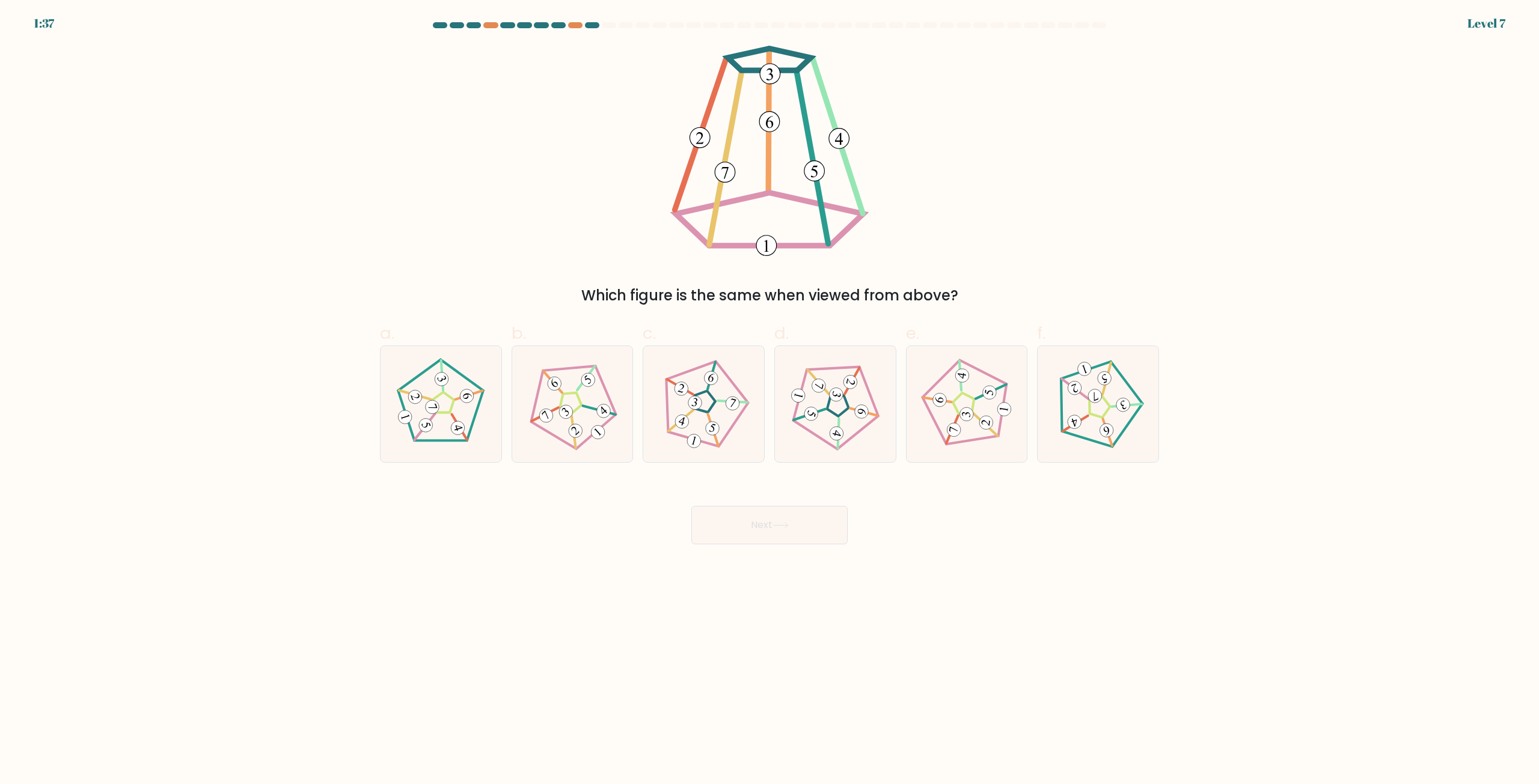
drag, startPoint x: 579, startPoint y: 297, endPoint x: 1022, endPoint y: 282, distance: 443.3
click at [1022, 282] on div "Which figure is the same when viewed from above?" at bounding box center [769, 176] width 793 height 261
click at [889, 307] on form at bounding box center [769, 283] width 1539 height 522
drag, startPoint x: 671, startPoint y: 296, endPoint x: 861, endPoint y: 293, distance: 190.0
click at [861, 293] on div "Which figure is the same when viewed from above?" at bounding box center [770, 295] width 765 height 22
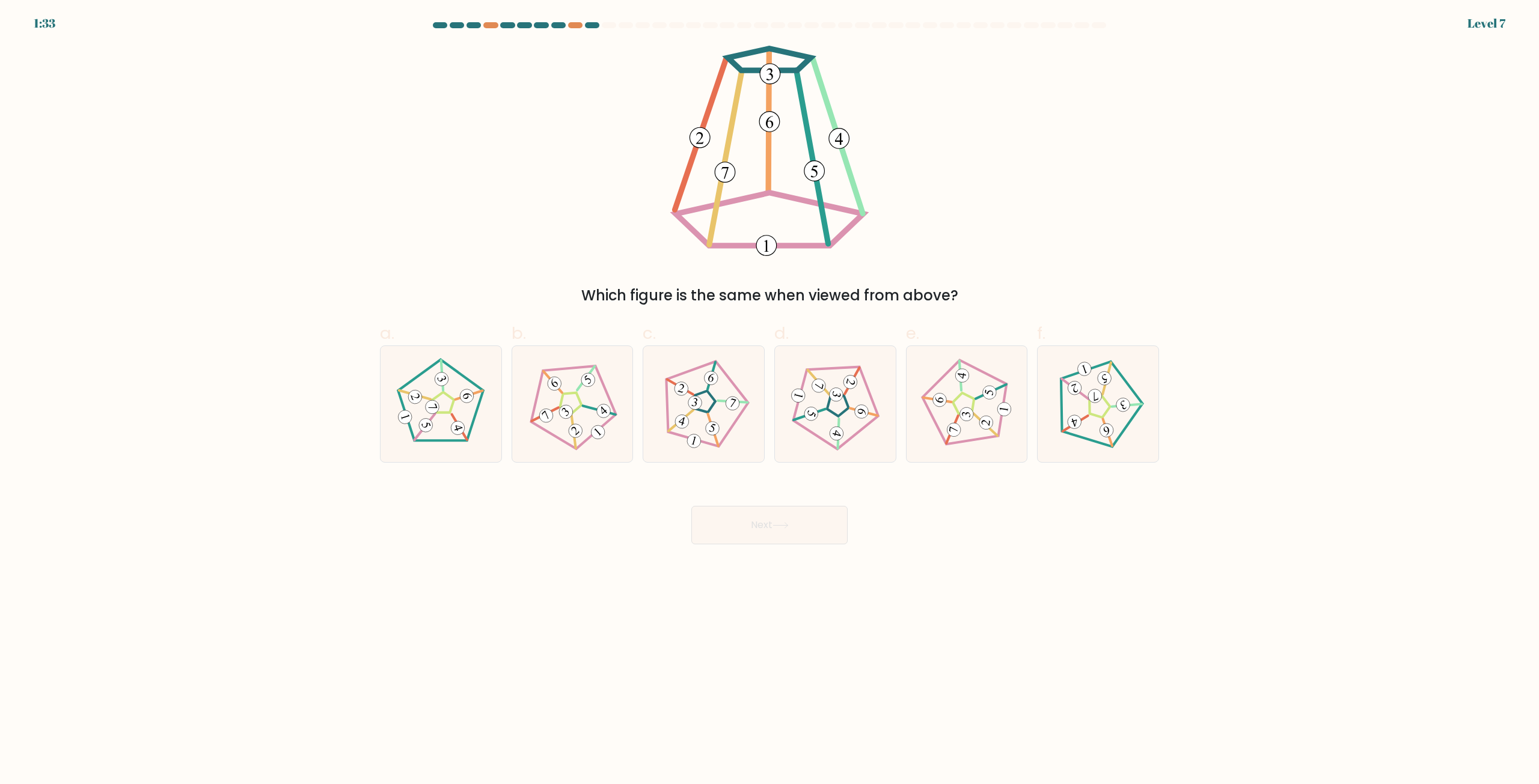
click at [569, 307] on form at bounding box center [769, 283] width 1539 height 522
click at [837, 401] on 660 at bounding box center [836, 394] width 17 height 17
click at [770, 400] on input "d." at bounding box center [770, 396] width 1 height 8
radio input "true"
click at [786, 530] on button "Next" at bounding box center [770, 525] width 157 height 39
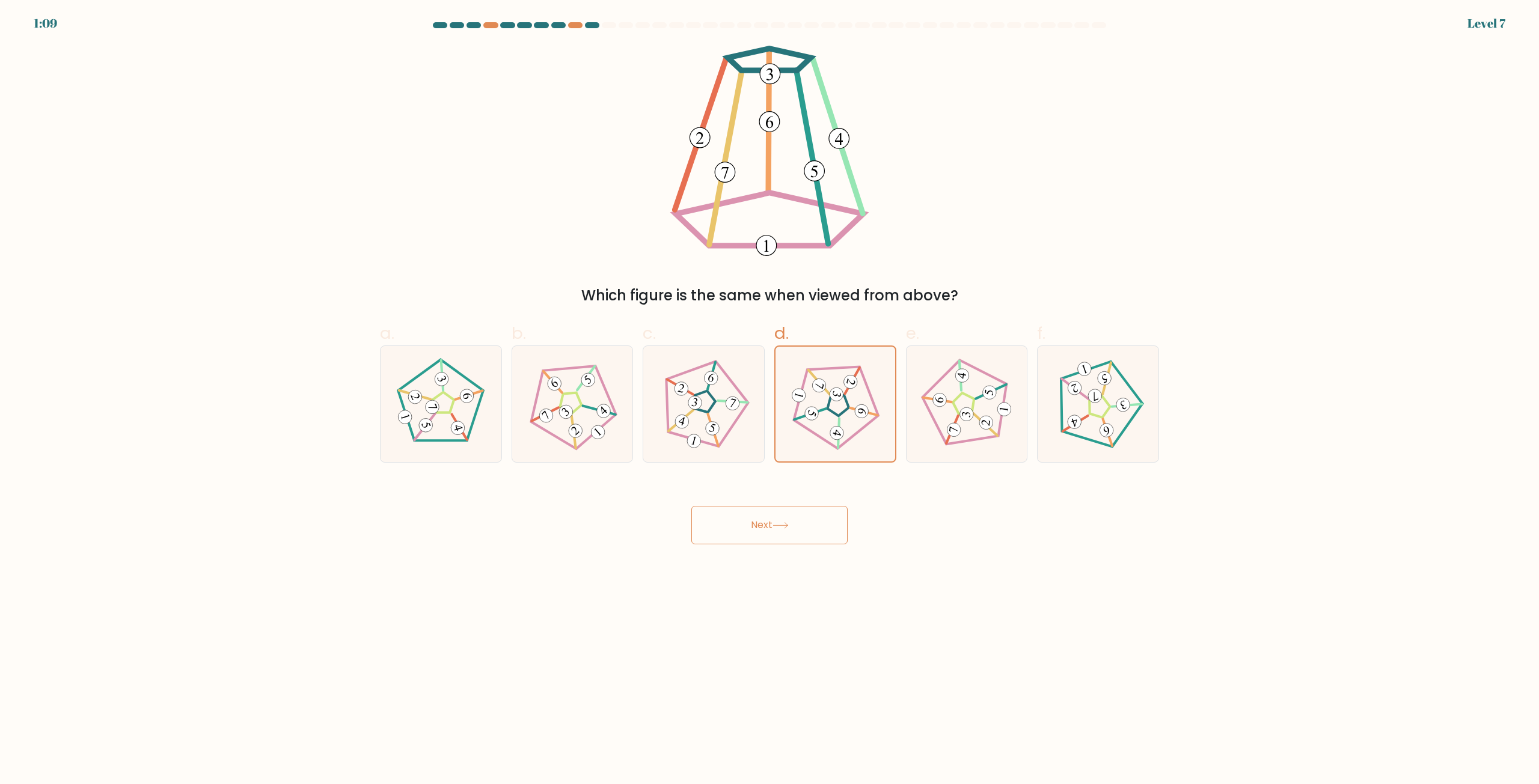
click at [767, 527] on button "Next" at bounding box center [770, 525] width 157 height 39
click at [730, 521] on button "Next" at bounding box center [770, 525] width 157 height 39
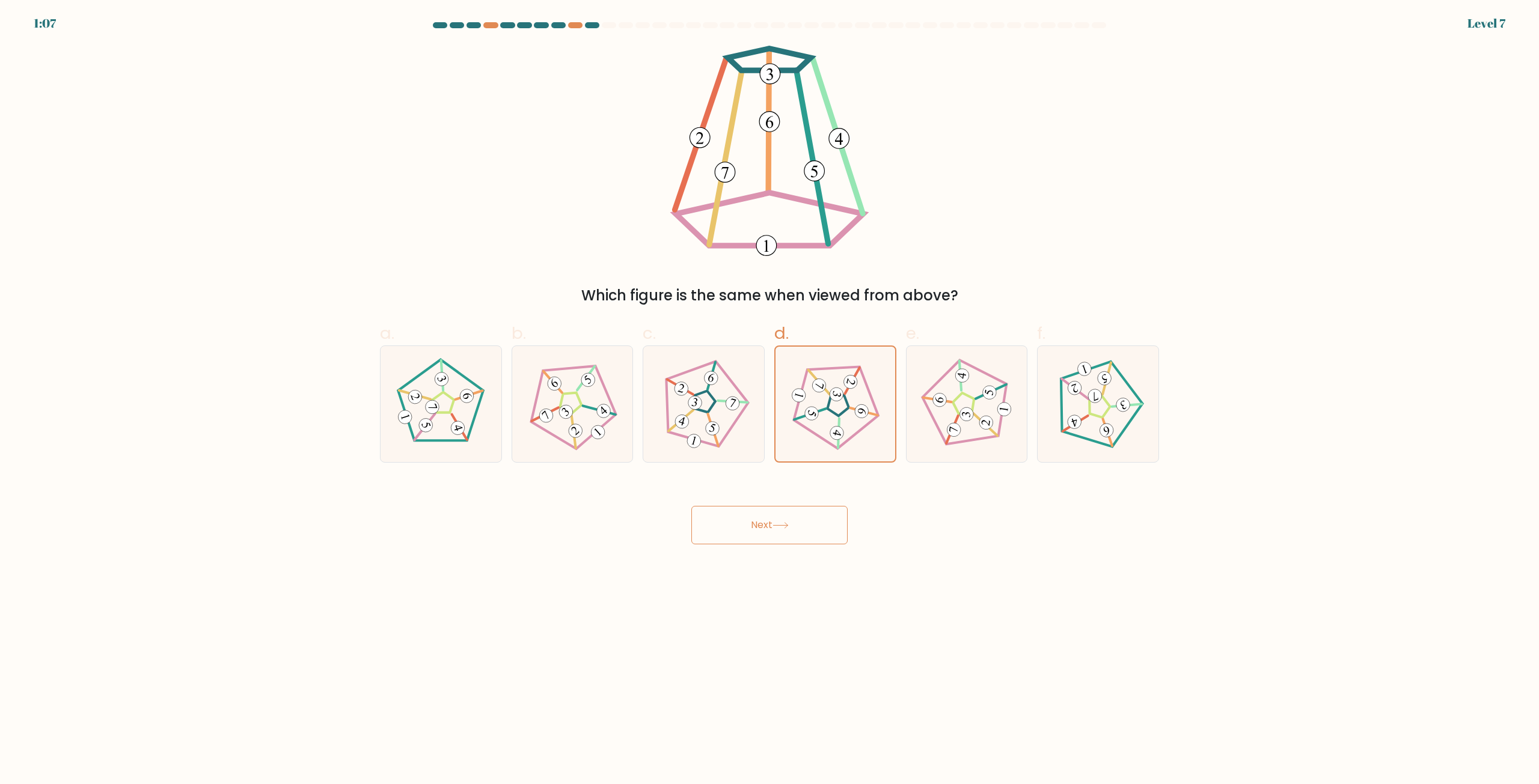
click at [721, 564] on body "1:07 Level 7" at bounding box center [769, 392] width 1539 height 784
click at [748, 532] on button "Next" at bounding box center [770, 525] width 157 height 39
click at [751, 532] on button "Next" at bounding box center [770, 525] width 157 height 39
click at [746, 532] on button "Next" at bounding box center [770, 525] width 157 height 39
click at [737, 529] on button "Next" at bounding box center [770, 525] width 157 height 39
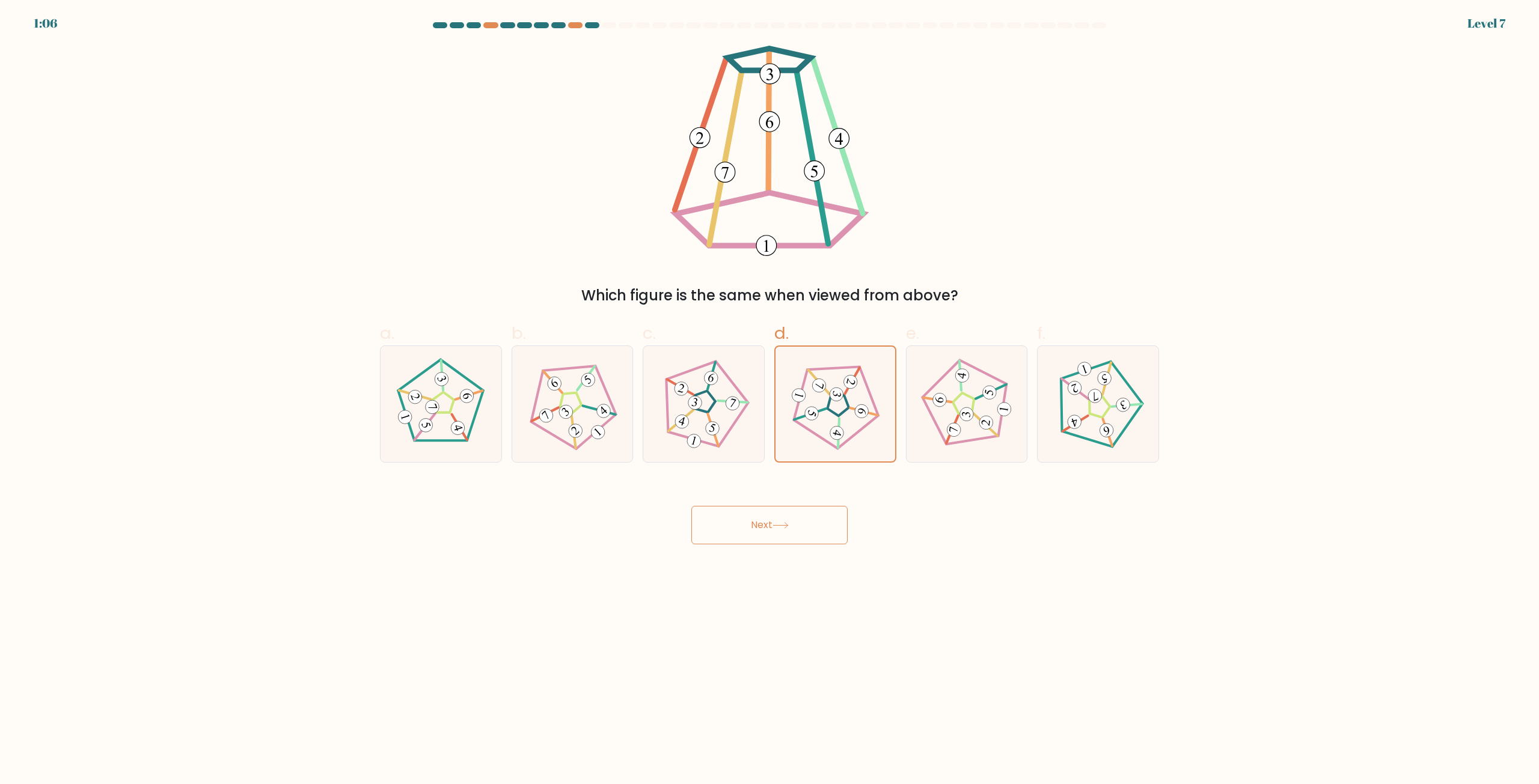
click at [730, 528] on button "Next" at bounding box center [770, 525] width 157 height 39
click at [727, 527] on button "Next" at bounding box center [770, 525] width 157 height 39
click at [730, 529] on button "Next" at bounding box center [770, 525] width 157 height 39
click at [725, 529] on button "Next" at bounding box center [770, 525] width 157 height 39
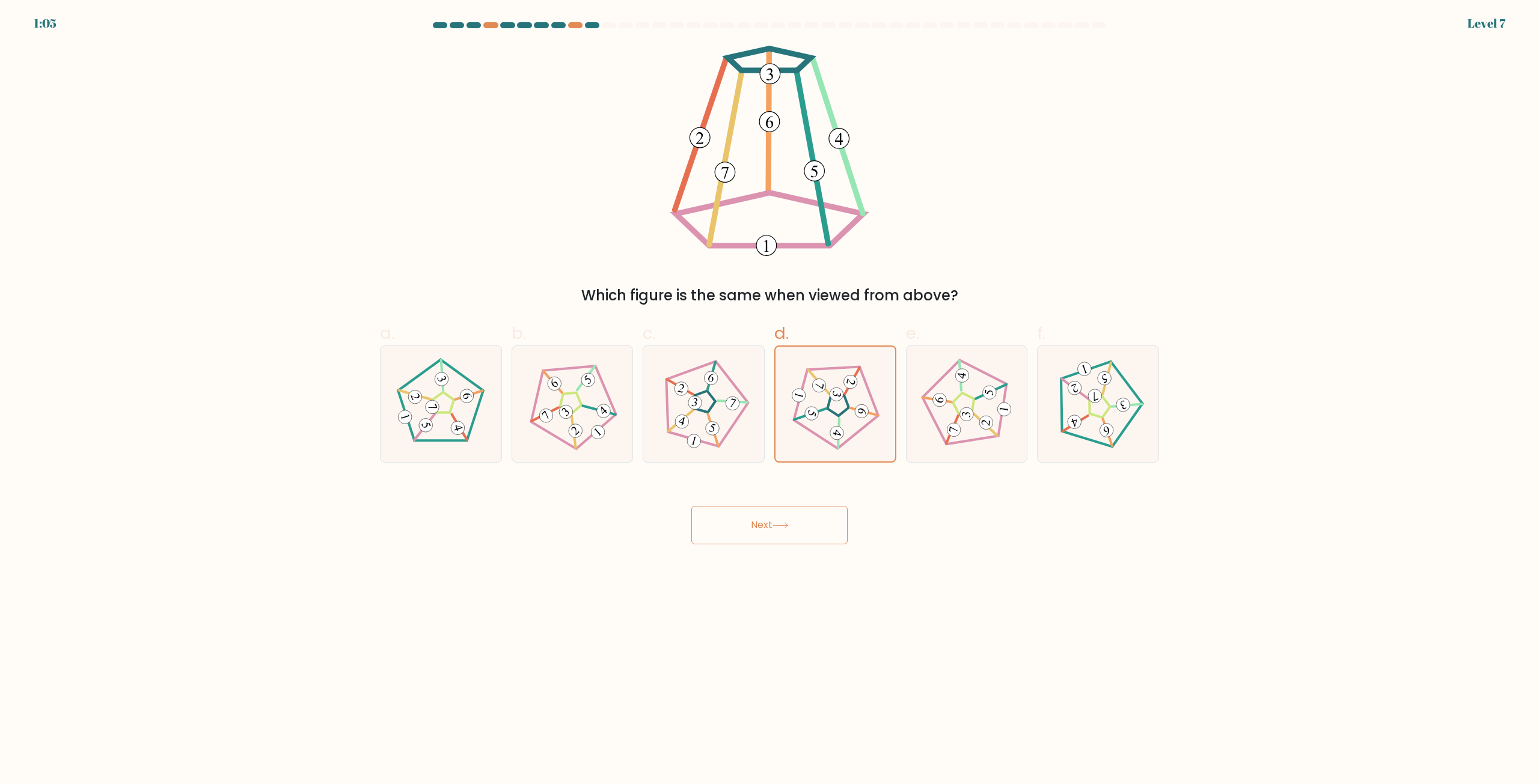
click at [726, 529] on button "Next" at bounding box center [770, 525] width 157 height 39
drag, startPoint x: 726, startPoint y: 529, endPoint x: 763, endPoint y: 611, distance: 90.0
click at [726, 533] on button "Next" at bounding box center [770, 525] width 157 height 39
click at [764, 611] on body "1:05 Level 7" at bounding box center [769, 392] width 1539 height 784
click at [761, 605] on body "1:05 Level 7" at bounding box center [769, 392] width 1539 height 784
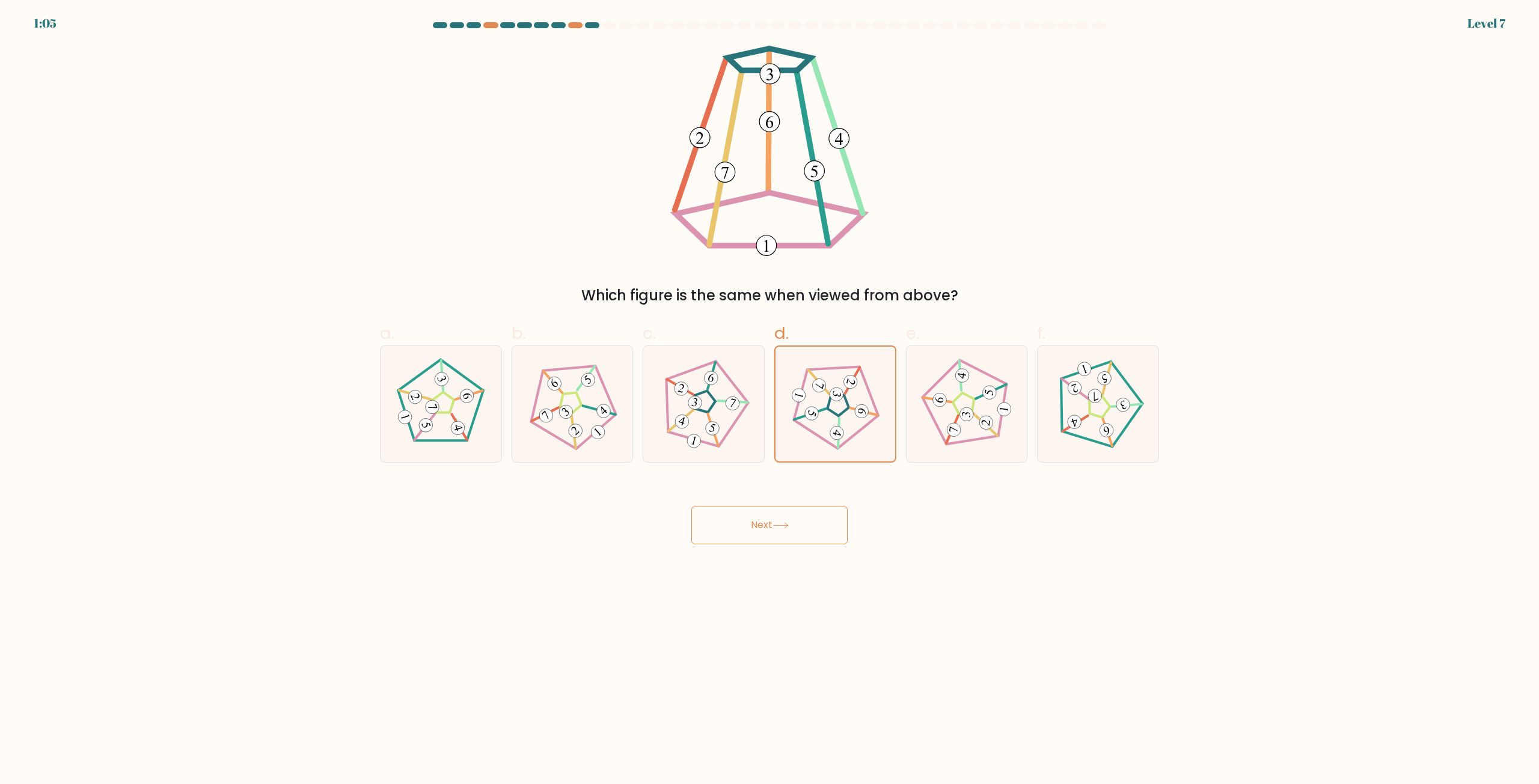
click at [759, 598] on body "1:05 Level 7" at bounding box center [769, 392] width 1539 height 784
click at [760, 598] on body "1:05 Level 7" at bounding box center [769, 392] width 1539 height 784
click at [759, 593] on body "1:04 Level 7" at bounding box center [769, 392] width 1539 height 784
click at [759, 592] on body "1:04 Level 7" at bounding box center [769, 392] width 1539 height 784
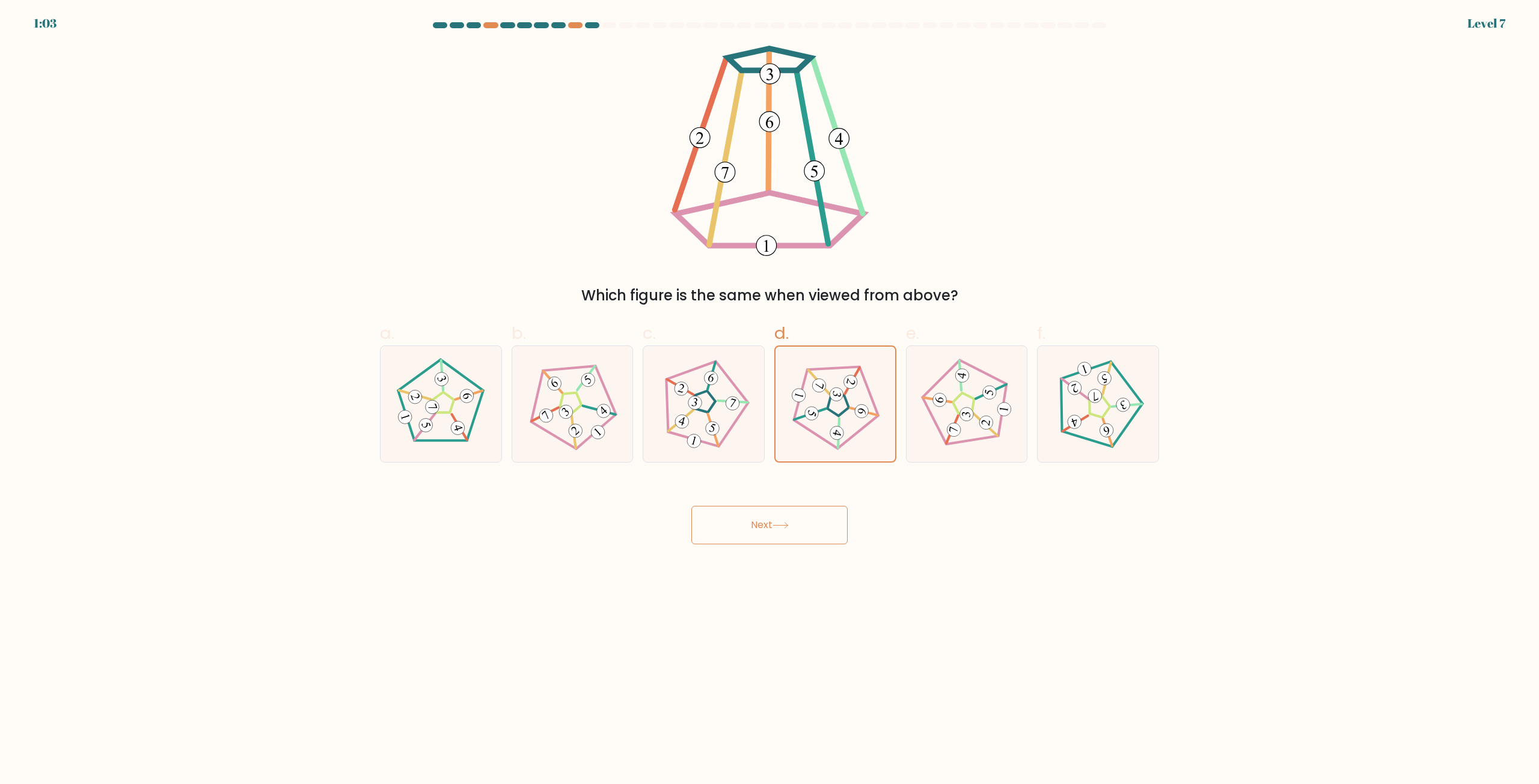
click at [805, 323] on label "d." at bounding box center [835, 392] width 122 height 142
click at [770, 392] on input "d." at bounding box center [770, 396] width 1 height 8
click at [811, 403] on icon at bounding box center [835, 404] width 92 height 92
click at [770, 400] on input "d." at bounding box center [770, 396] width 1 height 8
click at [660, 534] on div "Next" at bounding box center [769, 511] width 793 height 67
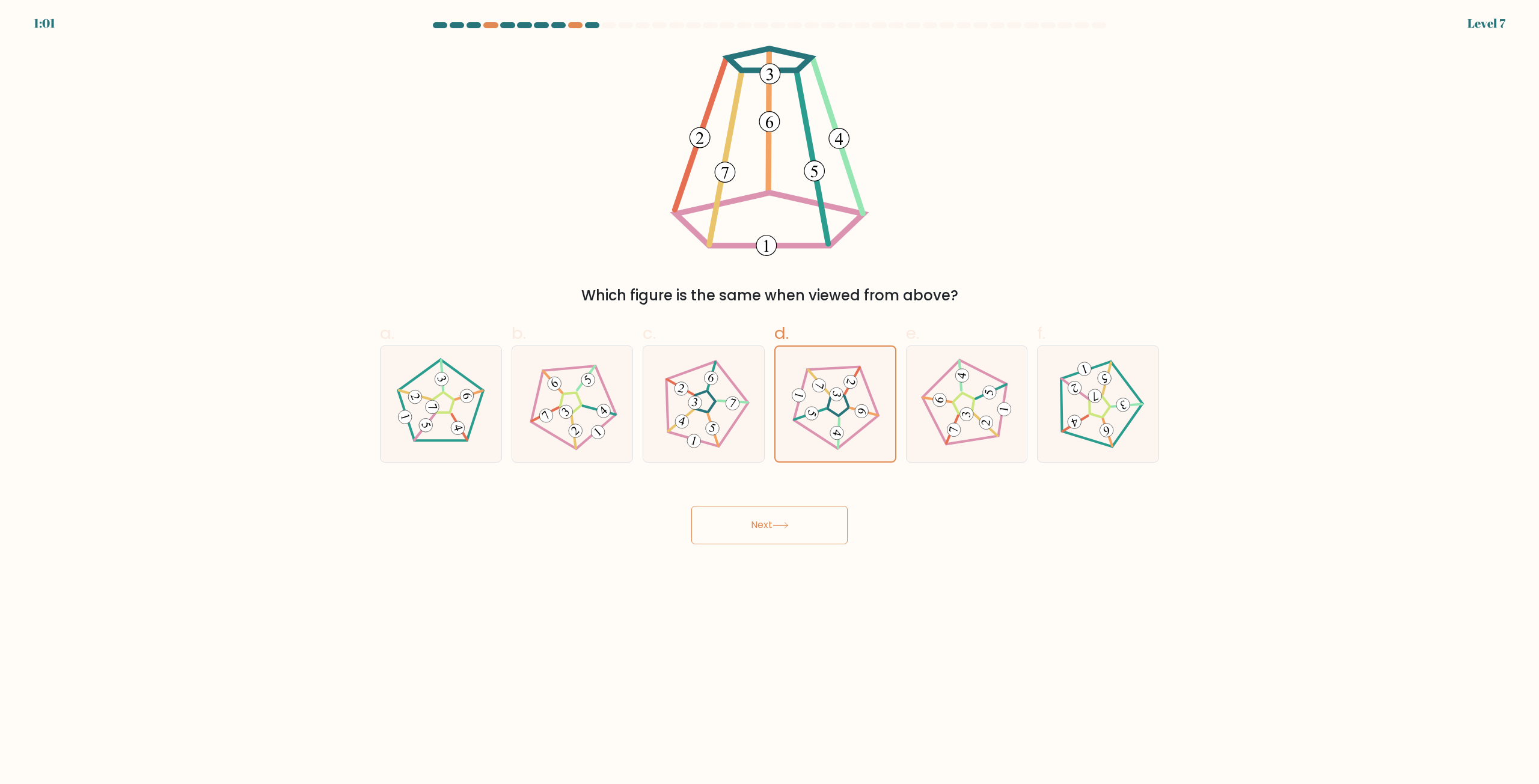
click at [713, 438] on icon at bounding box center [703, 404] width 93 height 93
click at [770, 400] on input "c." at bounding box center [770, 396] width 1 height 8
radio input "true"
click at [875, 425] on icon at bounding box center [834, 404] width 93 height 93
click at [770, 400] on input "d." at bounding box center [770, 396] width 1 height 8
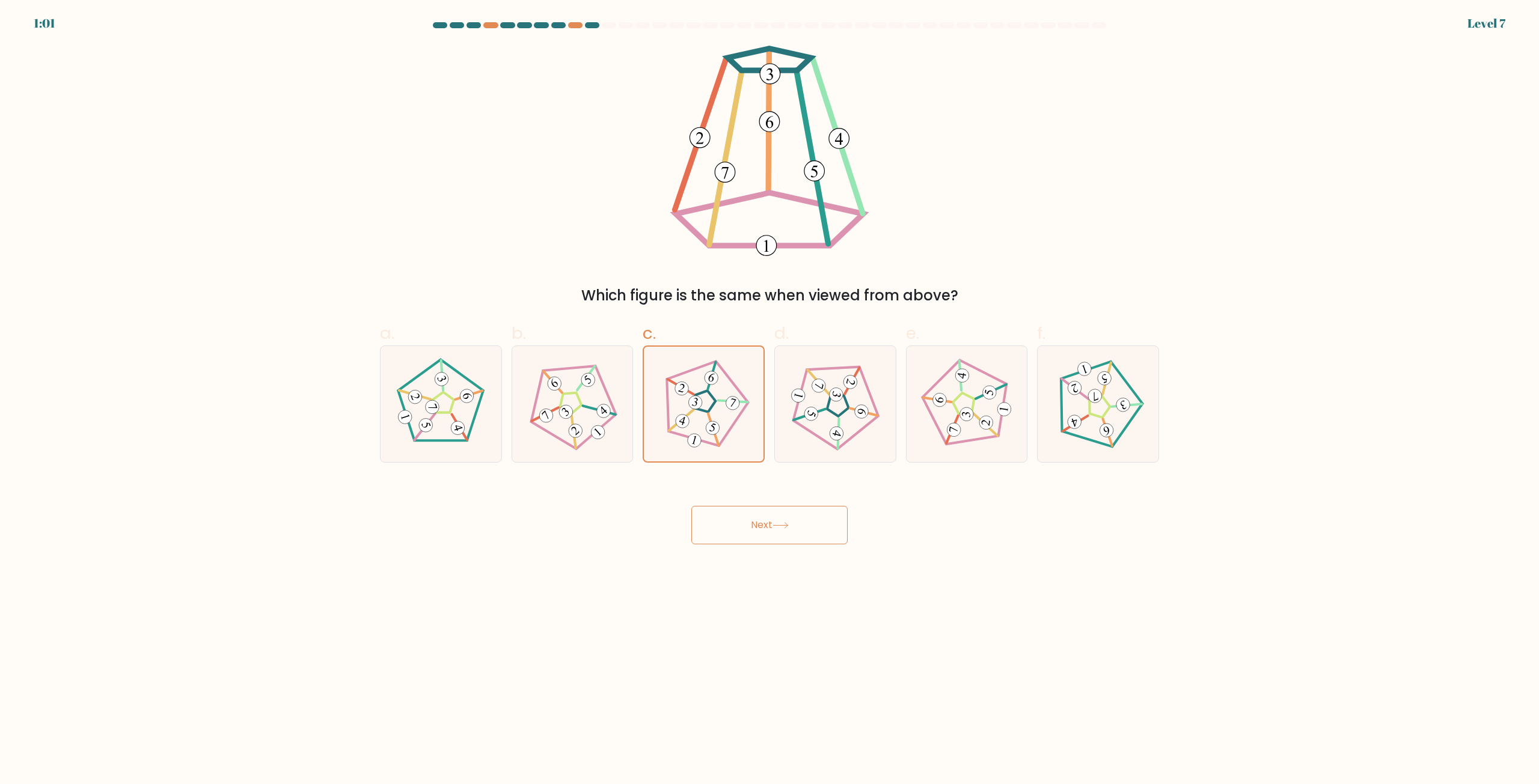
radio input "true"
click at [777, 517] on button "Next" at bounding box center [770, 525] width 157 height 39
click at [746, 535] on button "Next" at bounding box center [770, 525] width 157 height 39
click at [744, 532] on button "Next" at bounding box center [770, 525] width 157 height 39
drag, startPoint x: 853, startPoint y: 384, endPoint x: 847, endPoint y: 390, distance: 8.5
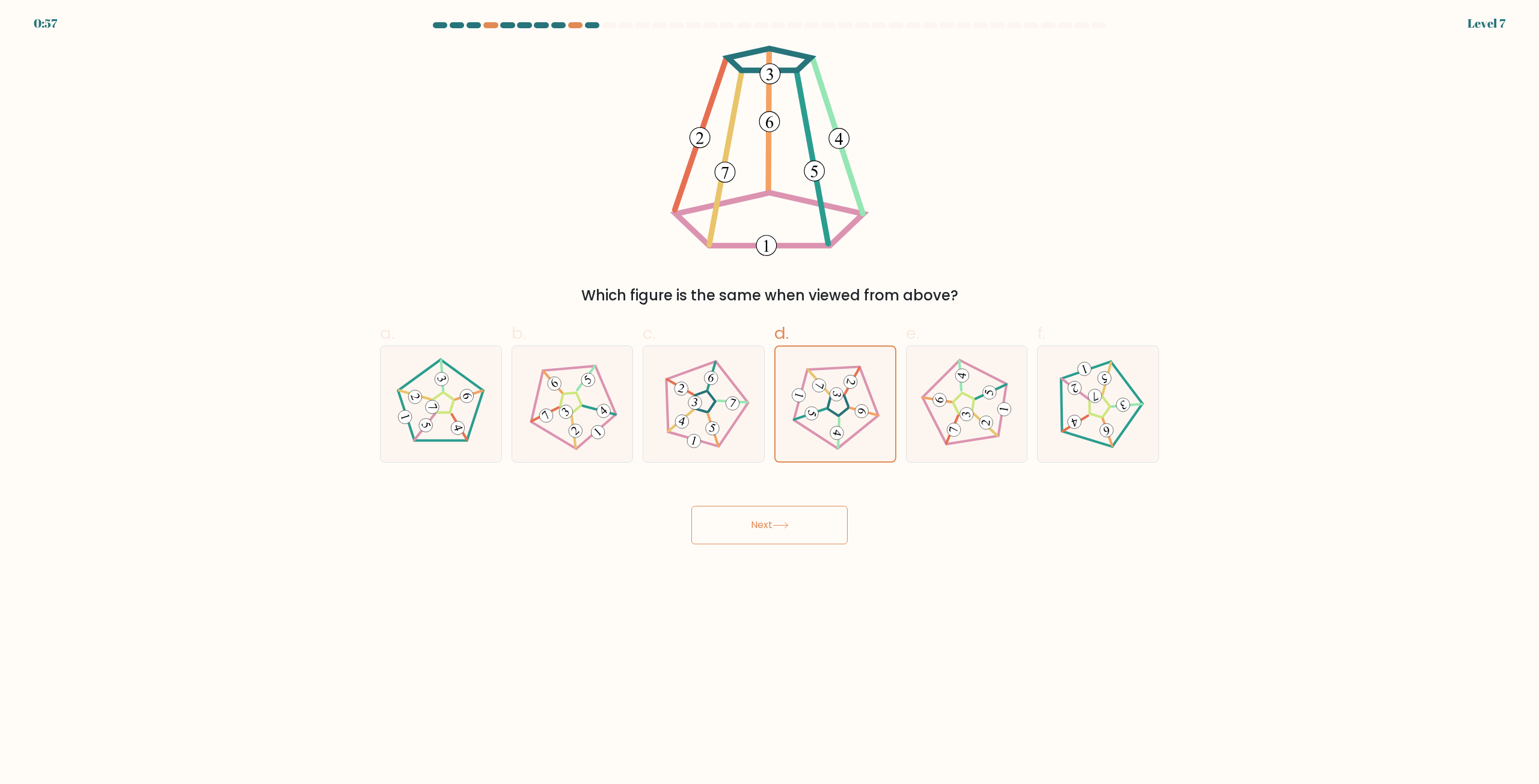
click at [851, 384] on icon at bounding box center [851, 382] width 10 height 7
click at [770, 392] on input "d." at bounding box center [770, 396] width 1 height 8
click at [765, 528] on button "Next" at bounding box center [770, 525] width 157 height 39
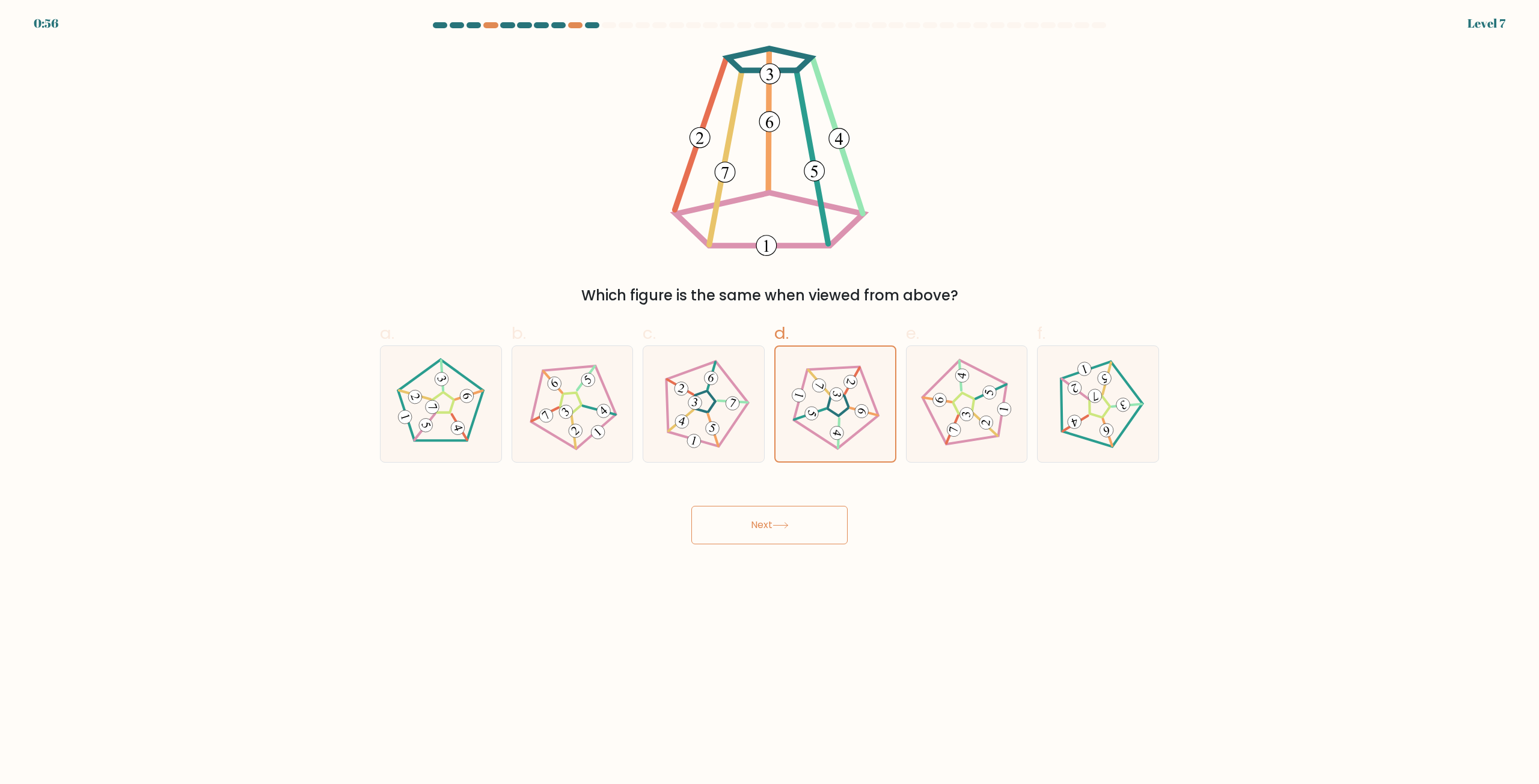
click at [763, 528] on button "Next" at bounding box center [770, 525] width 157 height 39
click at [762, 527] on button "Next" at bounding box center [770, 525] width 157 height 39
click at [758, 524] on button "Next" at bounding box center [770, 525] width 157 height 39
drag, startPoint x: 758, startPoint y: 524, endPoint x: 696, endPoint y: 424, distance: 117.7
click at [755, 522] on button "Next" at bounding box center [770, 525] width 157 height 39
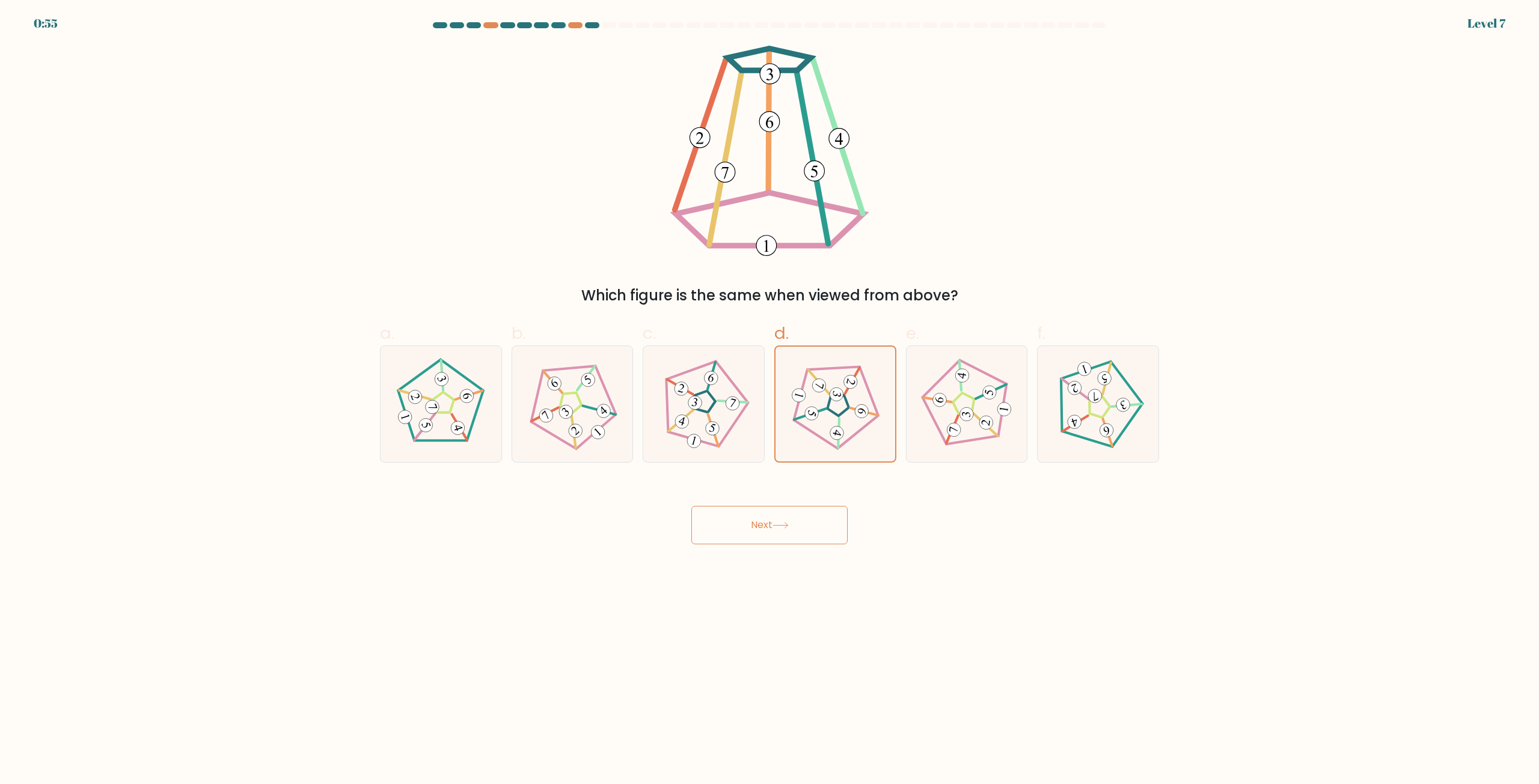
drag, startPoint x: 589, startPoint y: 293, endPoint x: 939, endPoint y: 284, distance: 350.1
click at [1162, 232] on div "Which figure is the same when viewed from above?" at bounding box center [769, 176] width 793 height 261
click at [713, 527] on button "Next" at bounding box center [770, 525] width 157 height 39
click at [731, 523] on button "Next" at bounding box center [770, 525] width 157 height 39
click at [726, 517] on button "Next" at bounding box center [770, 525] width 157 height 39
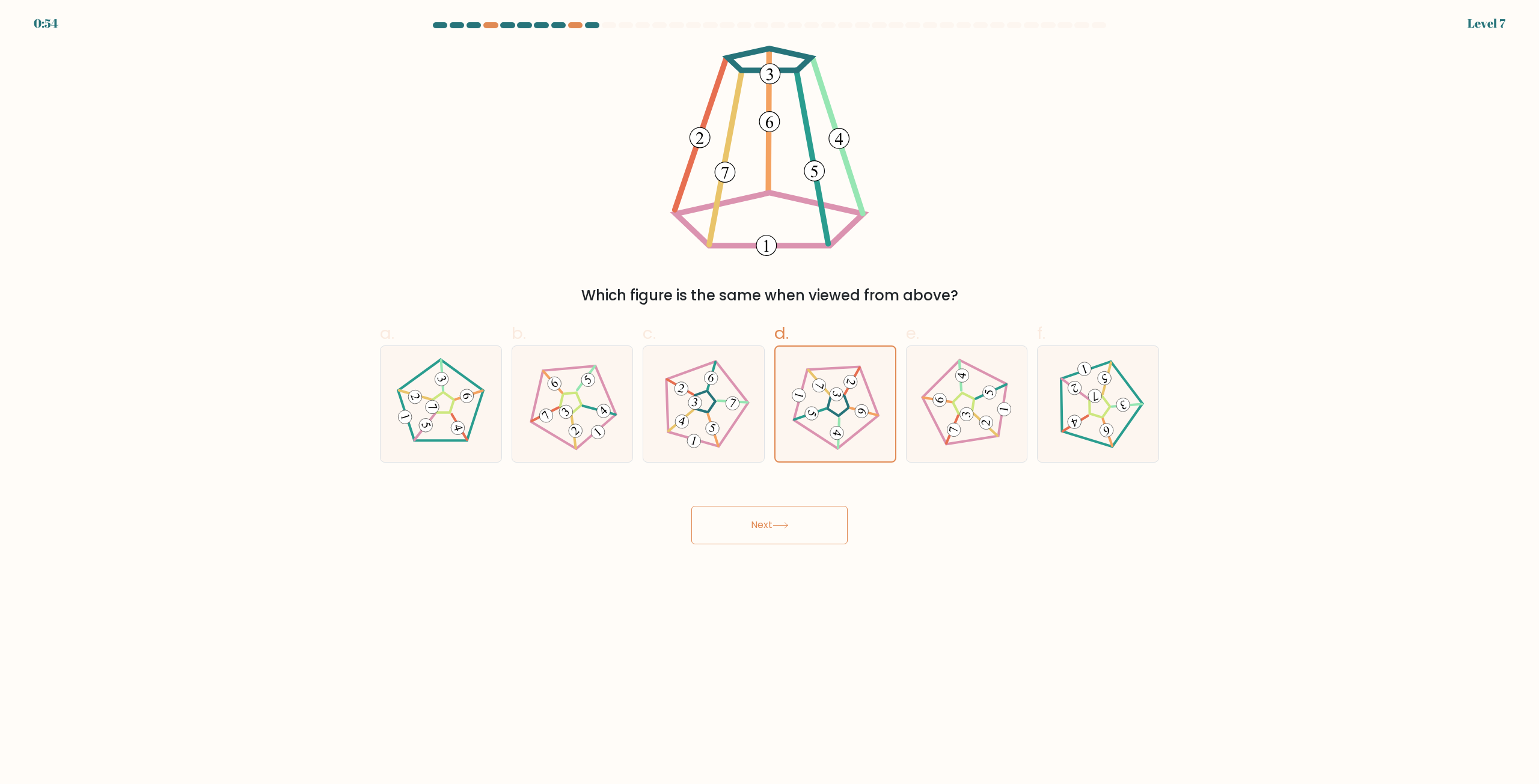
click at [726, 515] on button "Next" at bounding box center [770, 525] width 157 height 39
click at [730, 503] on div "Next" at bounding box center [769, 511] width 793 height 67
click at [867, 385] on 250 at bounding box center [839, 406] width 99 height 102
click at [770, 392] on input "d." at bounding box center [770, 396] width 1 height 8
click at [810, 547] on body "0:53 Level 7" at bounding box center [769, 392] width 1539 height 784
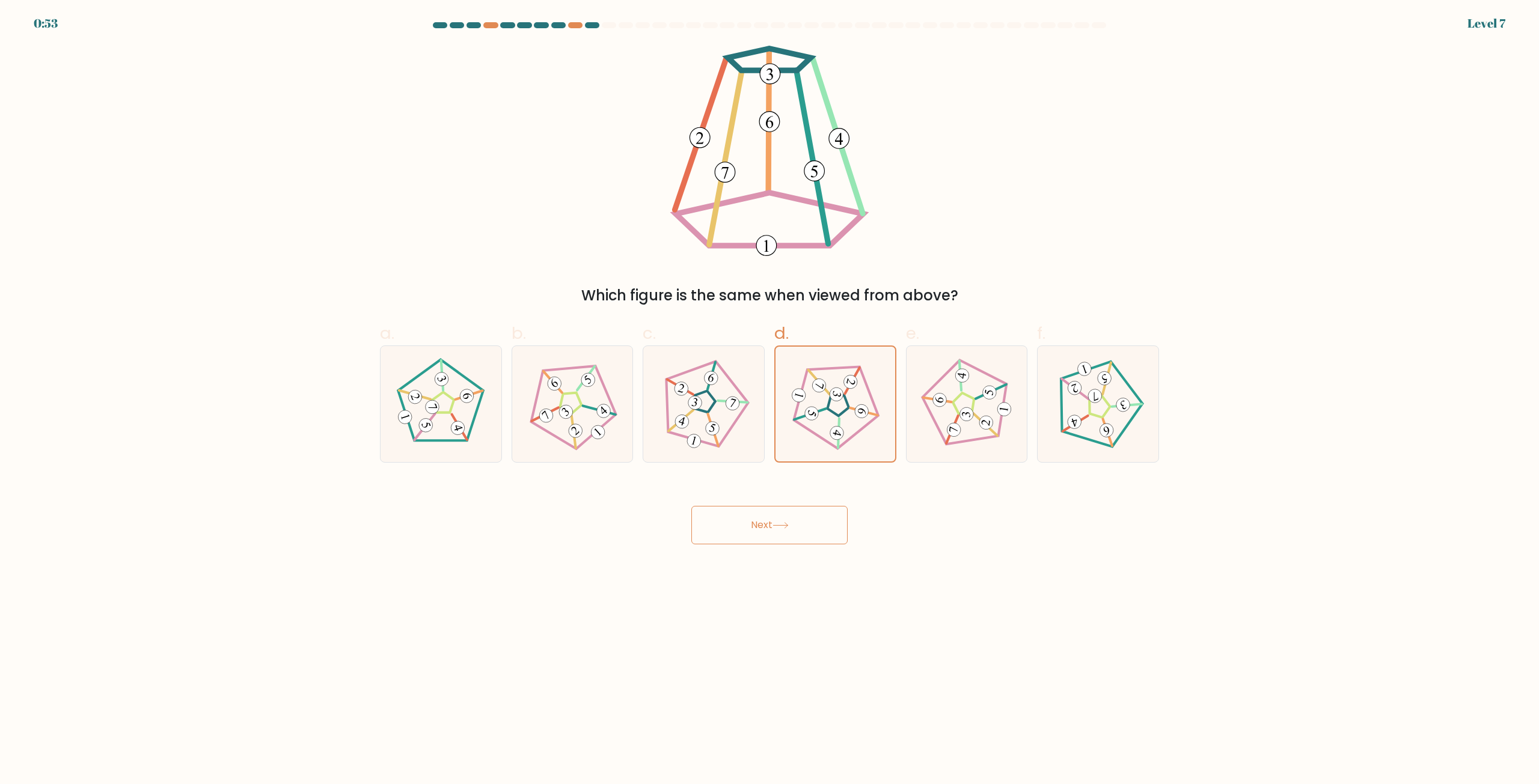
click at [798, 518] on button "Next" at bounding box center [770, 525] width 157 height 39
click at [801, 519] on button "Next" at bounding box center [770, 525] width 157 height 39
click at [801, 522] on button "Next" at bounding box center [770, 525] width 157 height 39
click at [801, 523] on button "Next" at bounding box center [770, 525] width 157 height 39
click at [796, 523] on button "Next" at bounding box center [770, 525] width 157 height 39
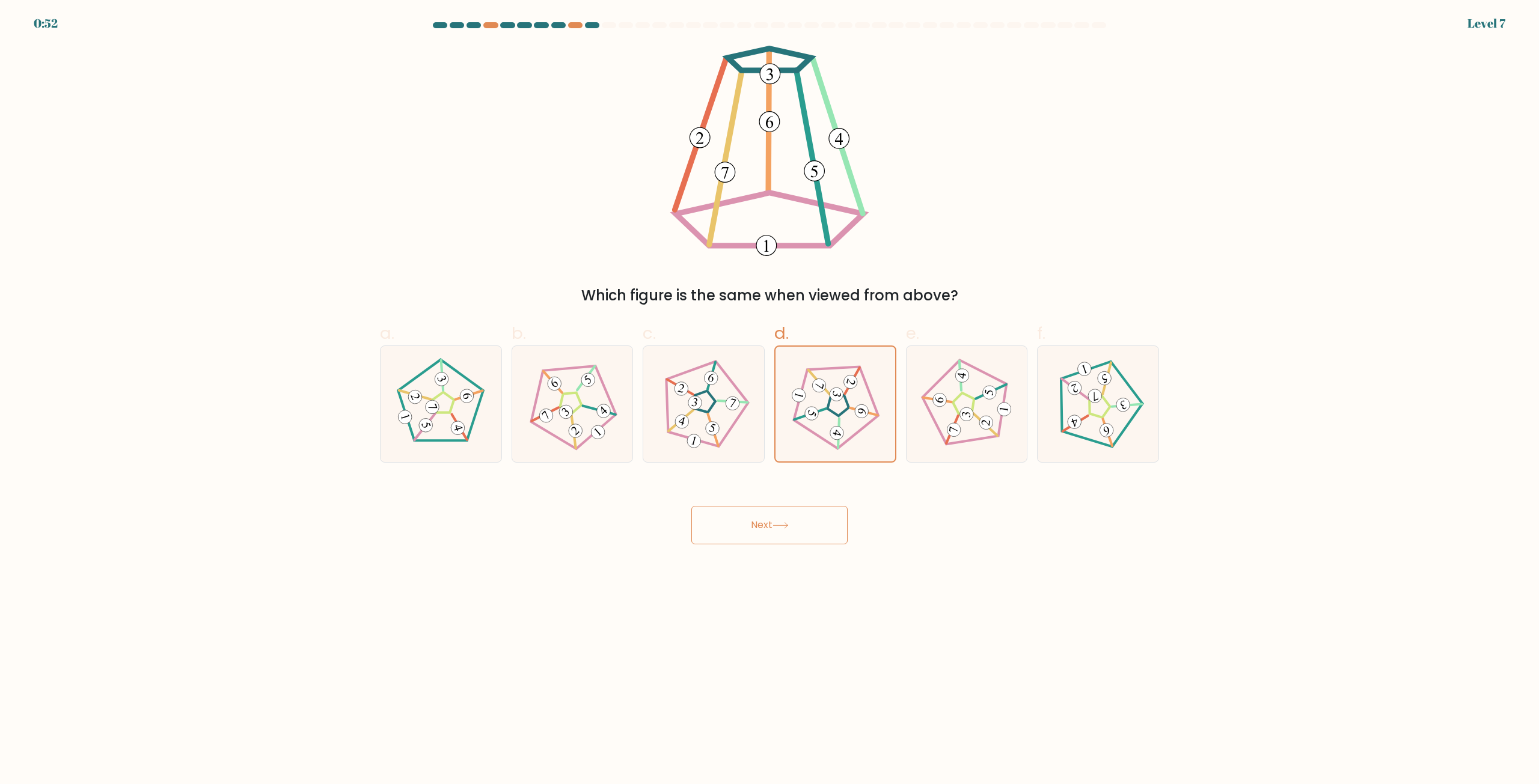
click at [796, 523] on button "Next" at bounding box center [770, 525] width 157 height 39
drag, startPoint x: 796, startPoint y: 523, endPoint x: 840, endPoint y: 445, distance: 89.6
click at [797, 519] on button "Next" at bounding box center [770, 525] width 157 height 39
click at [845, 421] on icon at bounding box center [835, 404] width 92 height 92
click at [770, 400] on input "d." at bounding box center [770, 396] width 1 height 8
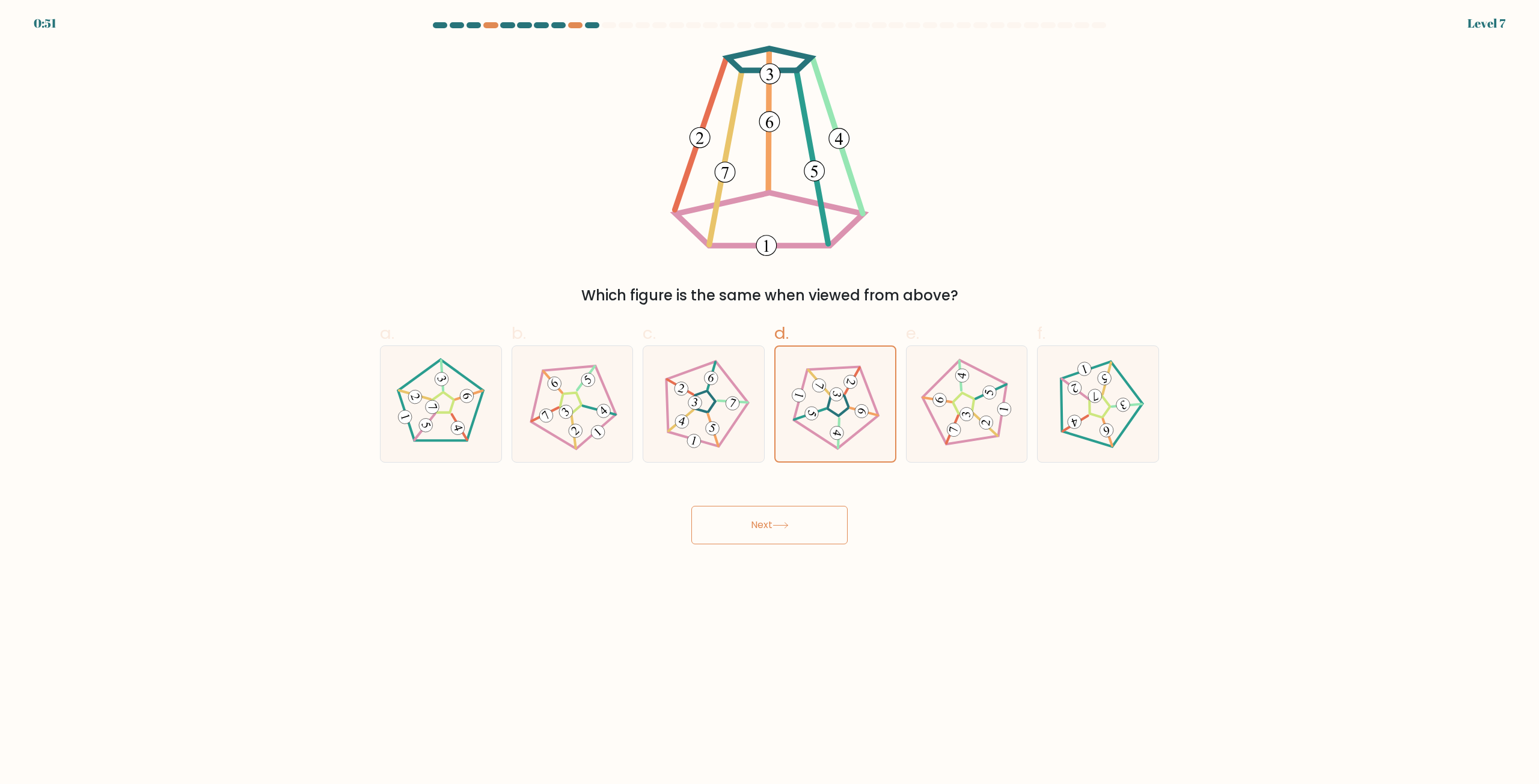
click at [830, 534] on button "Next" at bounding box center [770, 525] width 157 height 39
click at [837, 519] on button "Next" at bounding box center [770, 525] width 157 height 39
drag, startPoint x: 840, startPoint y: 517, endPoint x: 995, endPoint y: 496, distance: 156.4
click at [842, 518] on button "Next" at bounding box center [770, 525] width 157 height 39
click at [679, 427] on 782 at bounding box center [682, 422] width 17 height 17
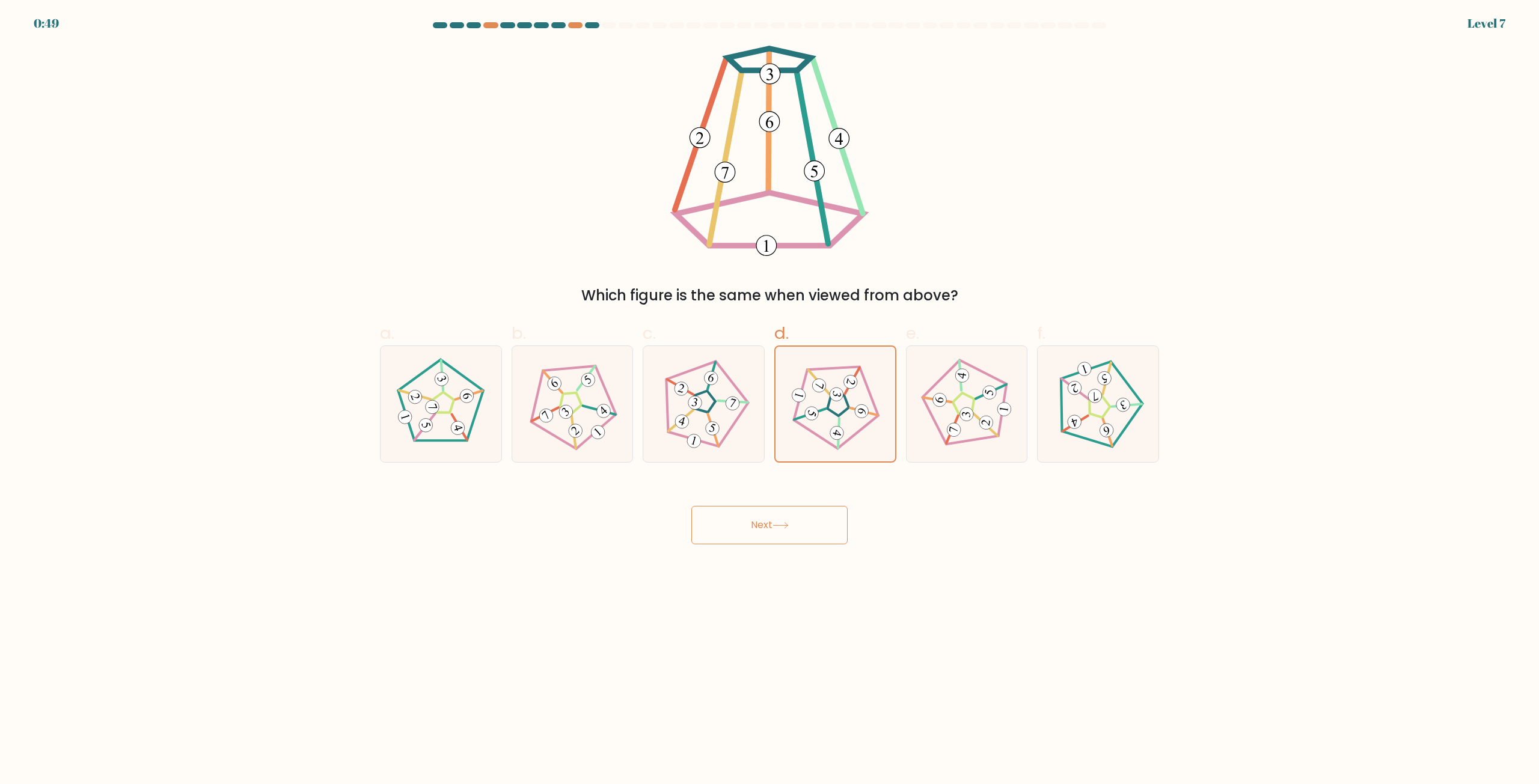
click at [770, 400] on input "c." at bounding box center [770, 396] width 1 height 8
radio input "true"
click at [727, 519] on button "Next" at bounding box center [770, 525] width 157 height 39
click at [730, 519] on button "Next" at bounding box center [770, 525] width 157 height 39
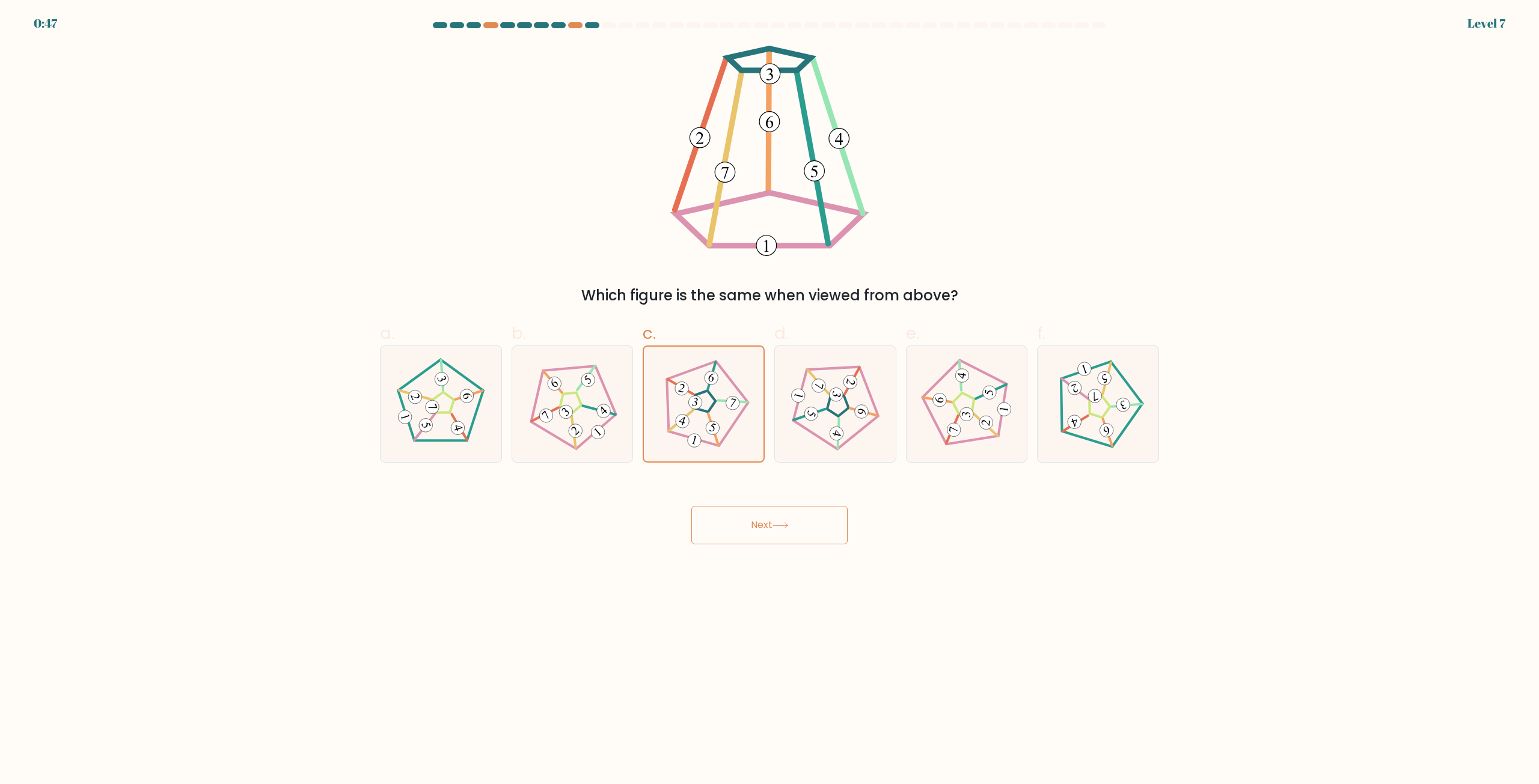
click at [730, 519] on button "Next" at bounding box center [770, 525] width 157 height 39
click at [829, 397] on icon at bounding box center [834, 404] width 93 height 93
click at [770, 397] on input "d." at bounding box center [770, 396] width 1 height 8
radio input "true"
click at [747, 553] on body "0:47 Level 7" at bounding box center [769, 392] width 1539 height 784
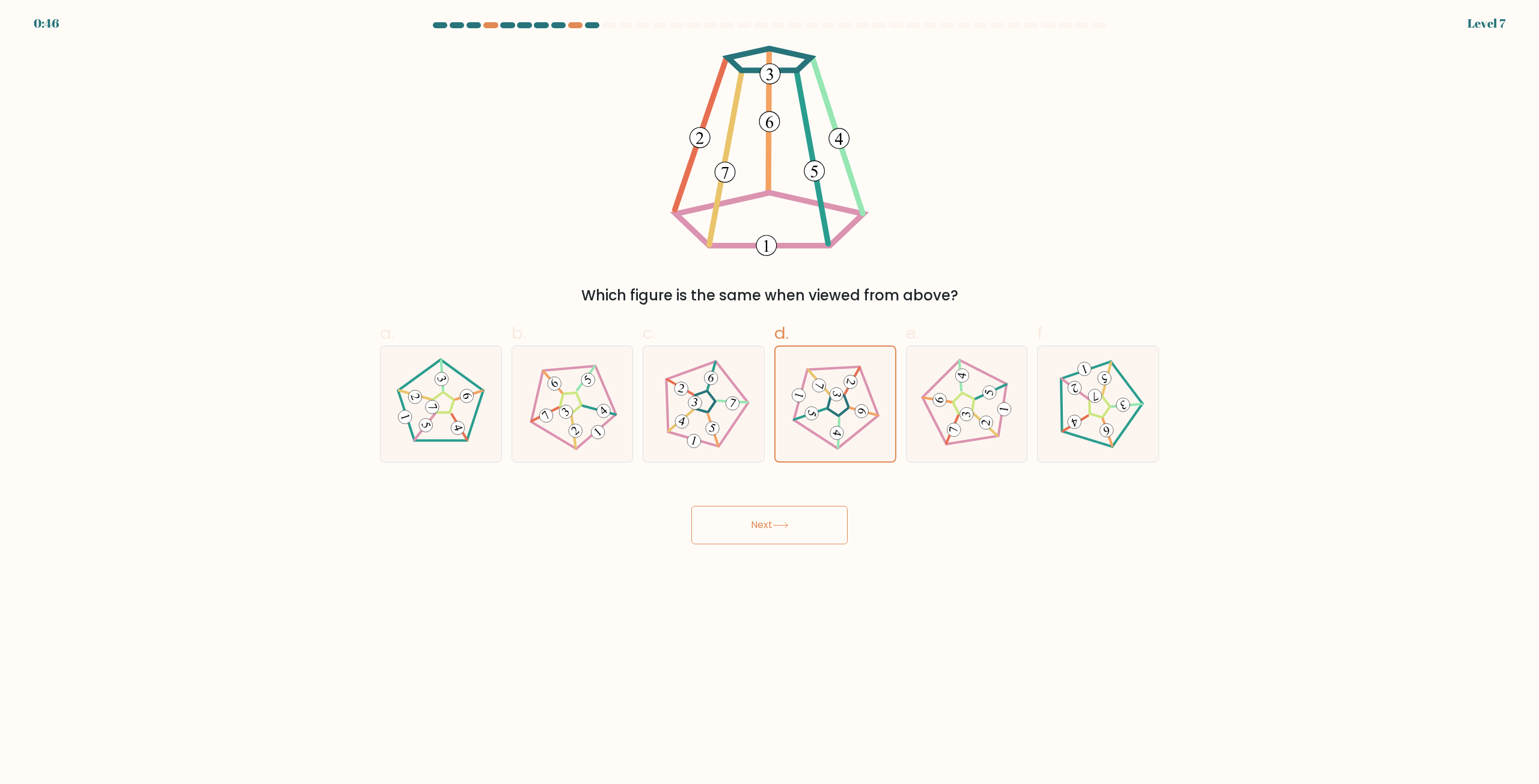
click at [746, 513] on button "Next" at bounding box center [770, 525] width 157 height 39
drag, startPoint x: 749, startPoint y: 517, endPoint x: 755, endPoint y: 523, distance: 8.5
click at [755, 523] on button "Next" at bounding box center [770, 525] width 157 height 39
click at [483, 408] on icon at bounding box center [441, 404] width 93 height 93
click at [770, 400] on input "a." at bounding box center [770, 396] width 1 height 8
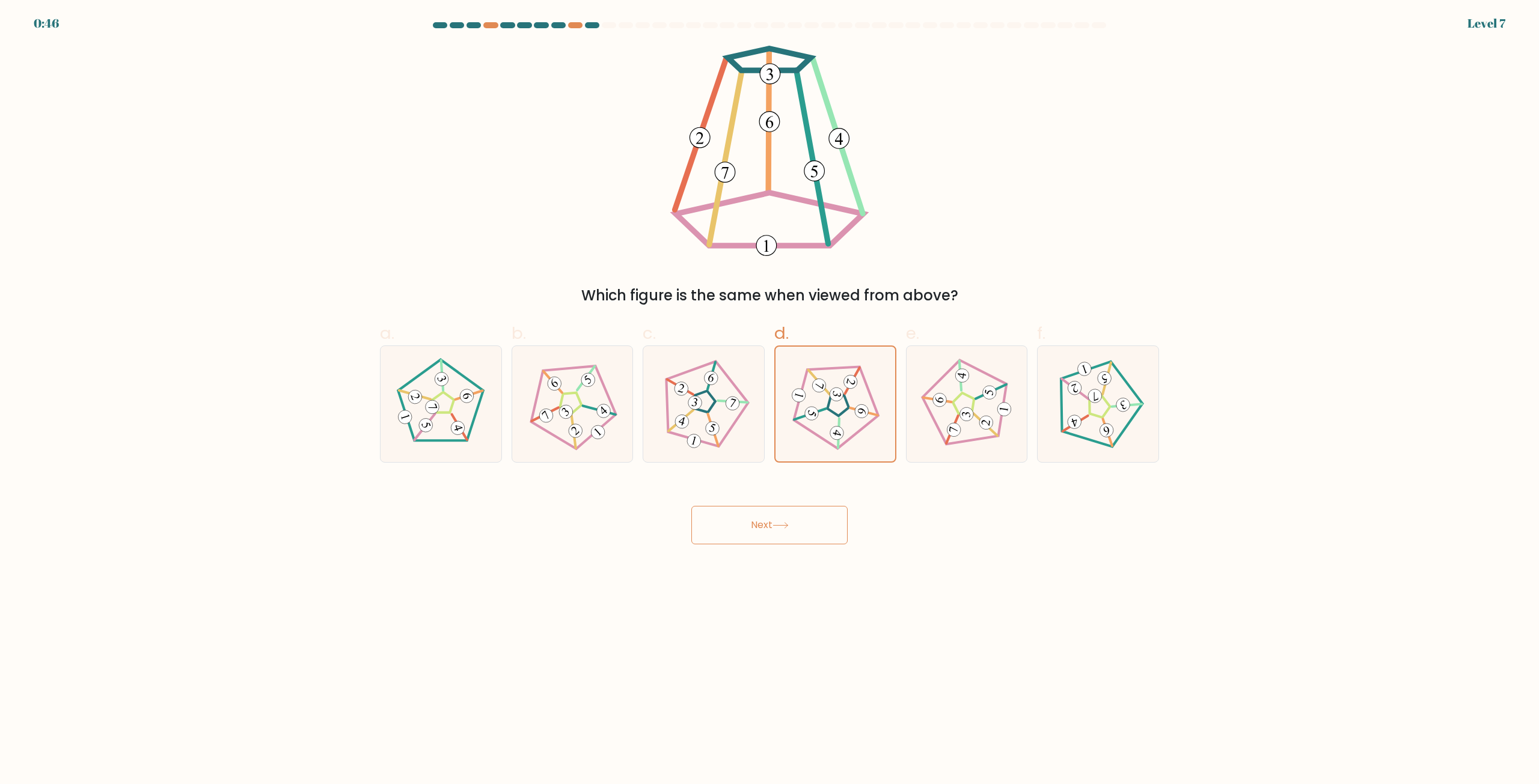
radio input "true"
click at [527, 404] on icon at bounding box center [572, 404] width 93 height 93
click at [770, 400] on input "b." at bounding box center [770, 396] width 1 height 8
radio input "true"
drag, startPoint x: 485, startPoint y: 407, endPoint x: 613, endPoint y: 431, distance: 130.2
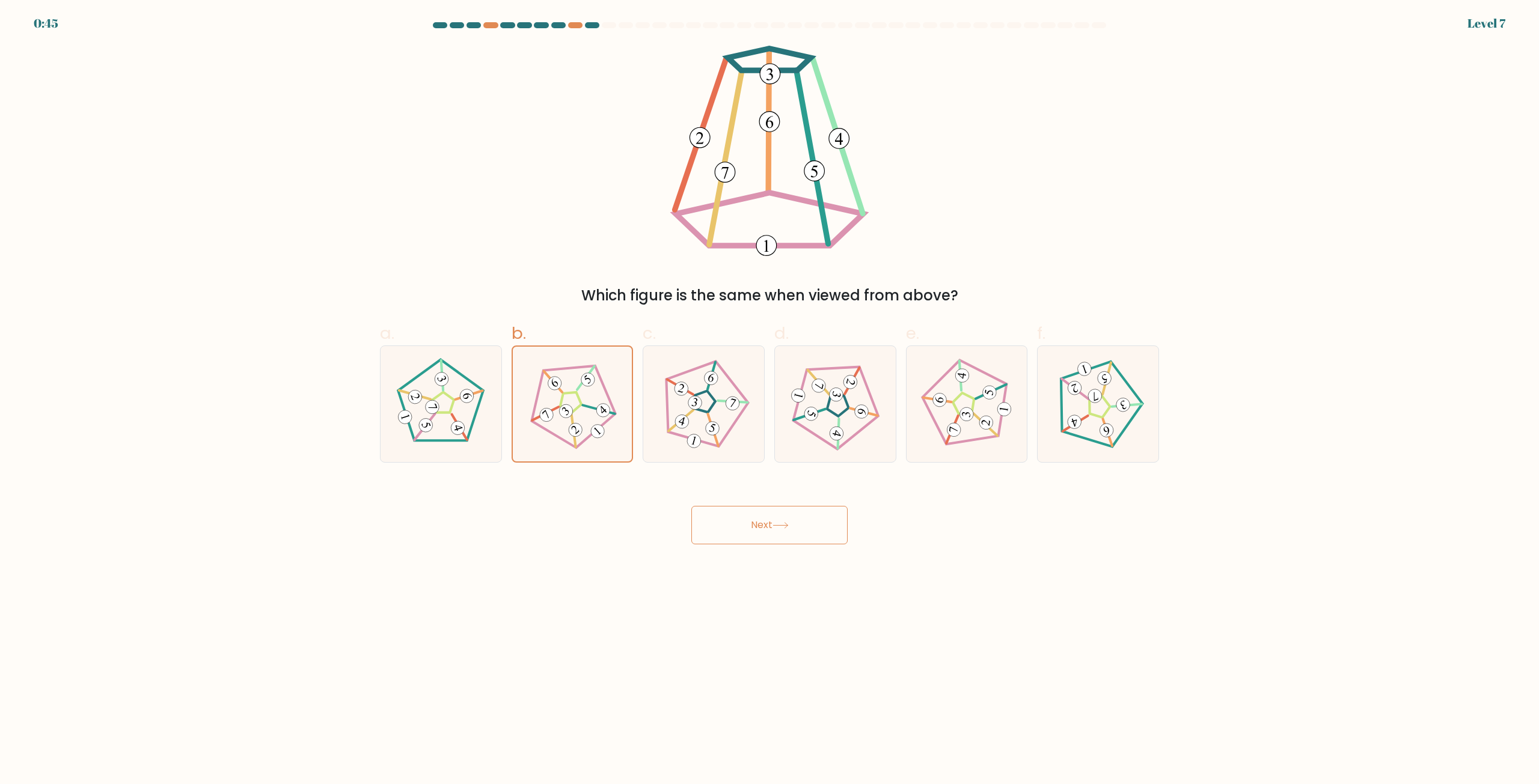
click at [484, 407] on icon at bounding box center [441, 404] width 93 height 93
click at [770, 400] on input "a." at bounding box center [770, 396] width 1 height 8
radio input "true"
click at [739, 511] on button "Next" at bounding box center [770, 525] width 157 height 39
click at [744, 527] on button "Next" at bounding box center [770, 525] width 157 height 39
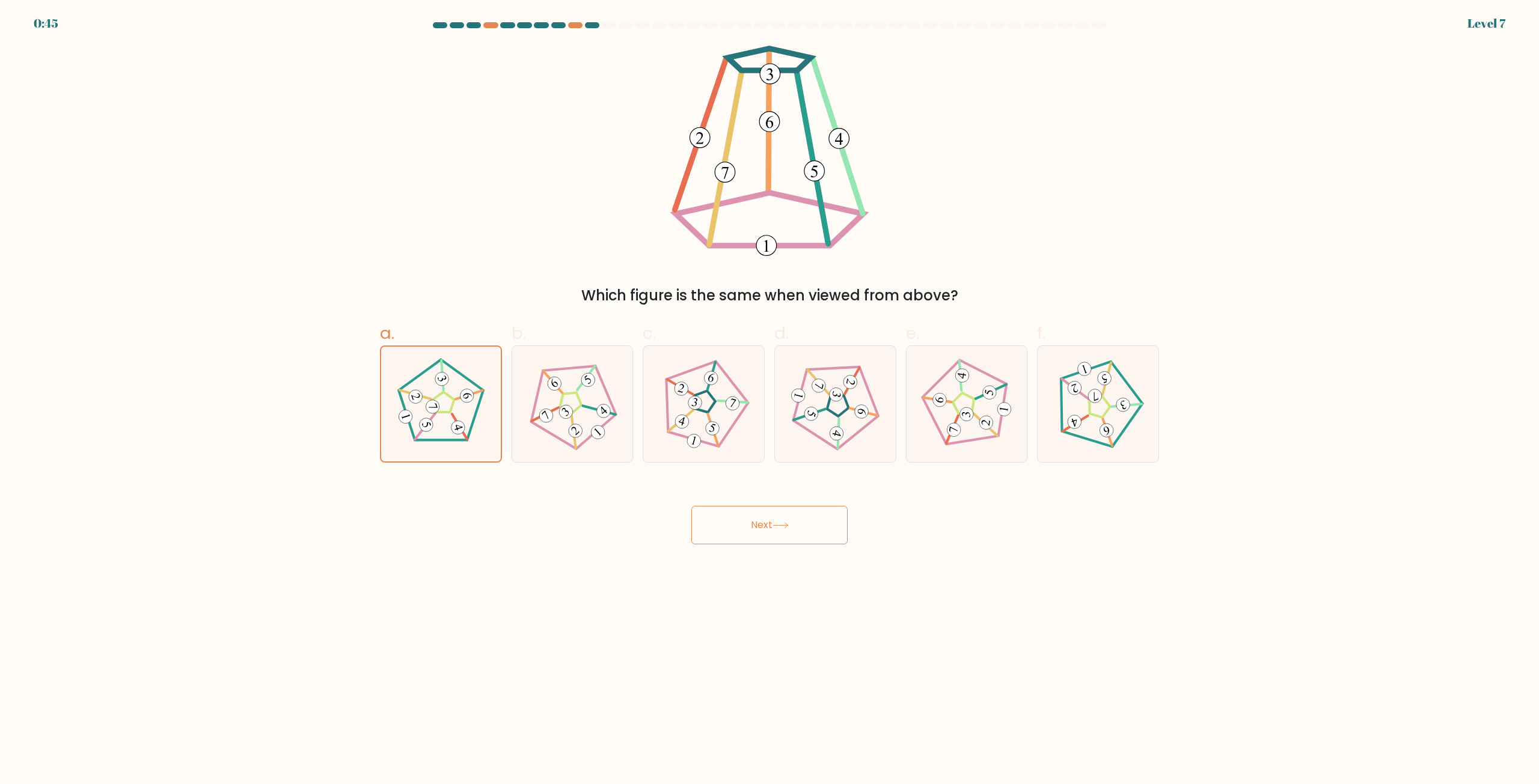
click at [744, 527] on button "Next" at bounding box center [770, 525] width 157 height 39
click at [743, 525] on button "Next" at bounding box center [770, 525] width 157 height 39
drag, startPoint x: 584, startPoint y: 290, endPoint x: 1004, endPoint y: 268, distance: 420.6
click at [1004, 268] on div "Which figure is the same when viewed from above?" at bounding box center [769, 176] width 793 height 261
click at [859, 369] on 557 at bounding box center [852, 380] width 15 height 30
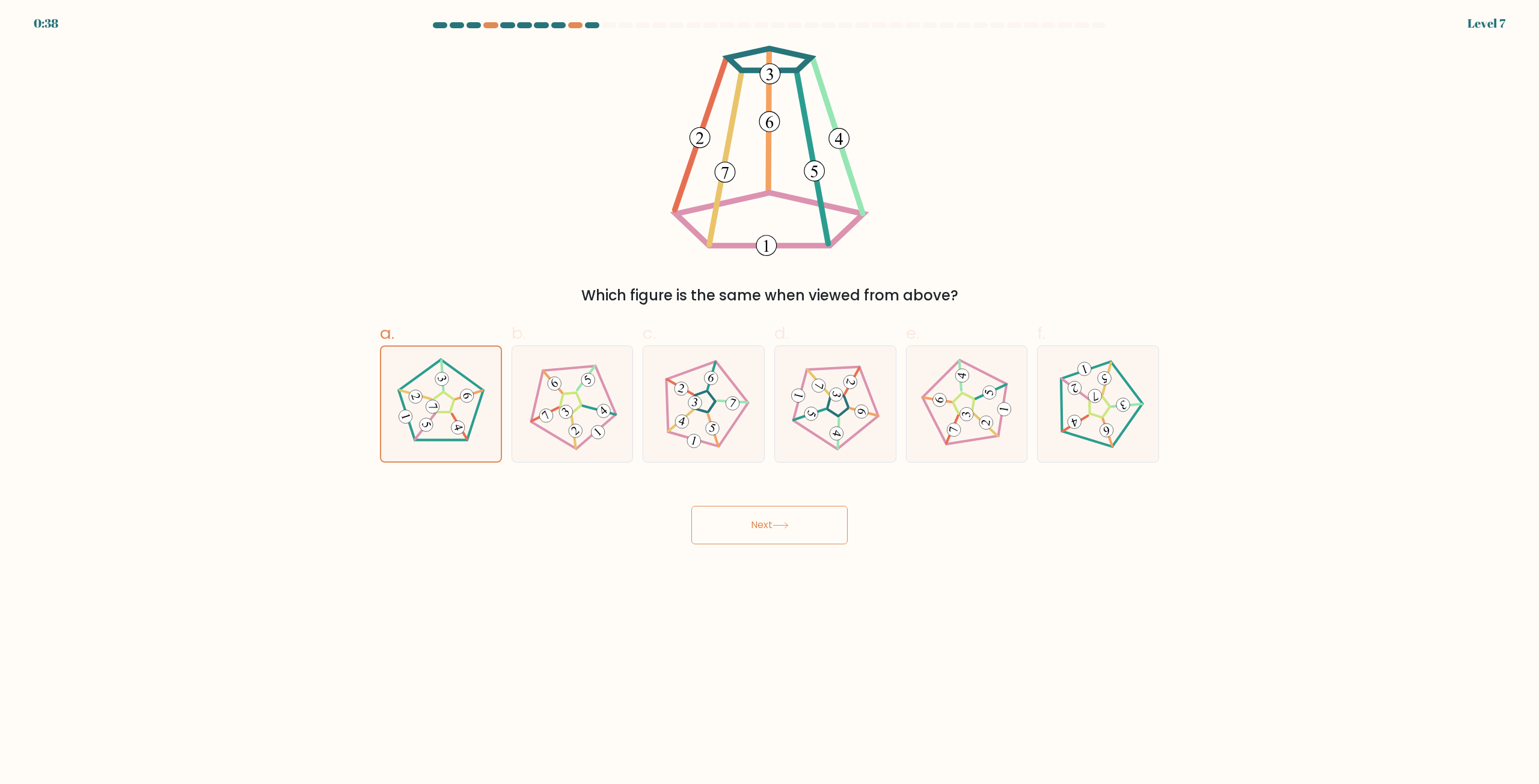
click at [770, 392] on input "d." at bounding box center [770, 396] width 1 height 8
radio input "true"
click at [746, 534] on button "Next" at bounding box center [770, 525] width 157 height 39
click at [742, 529] on button "Next" at bounding box center [770, 525] width 157 height 39
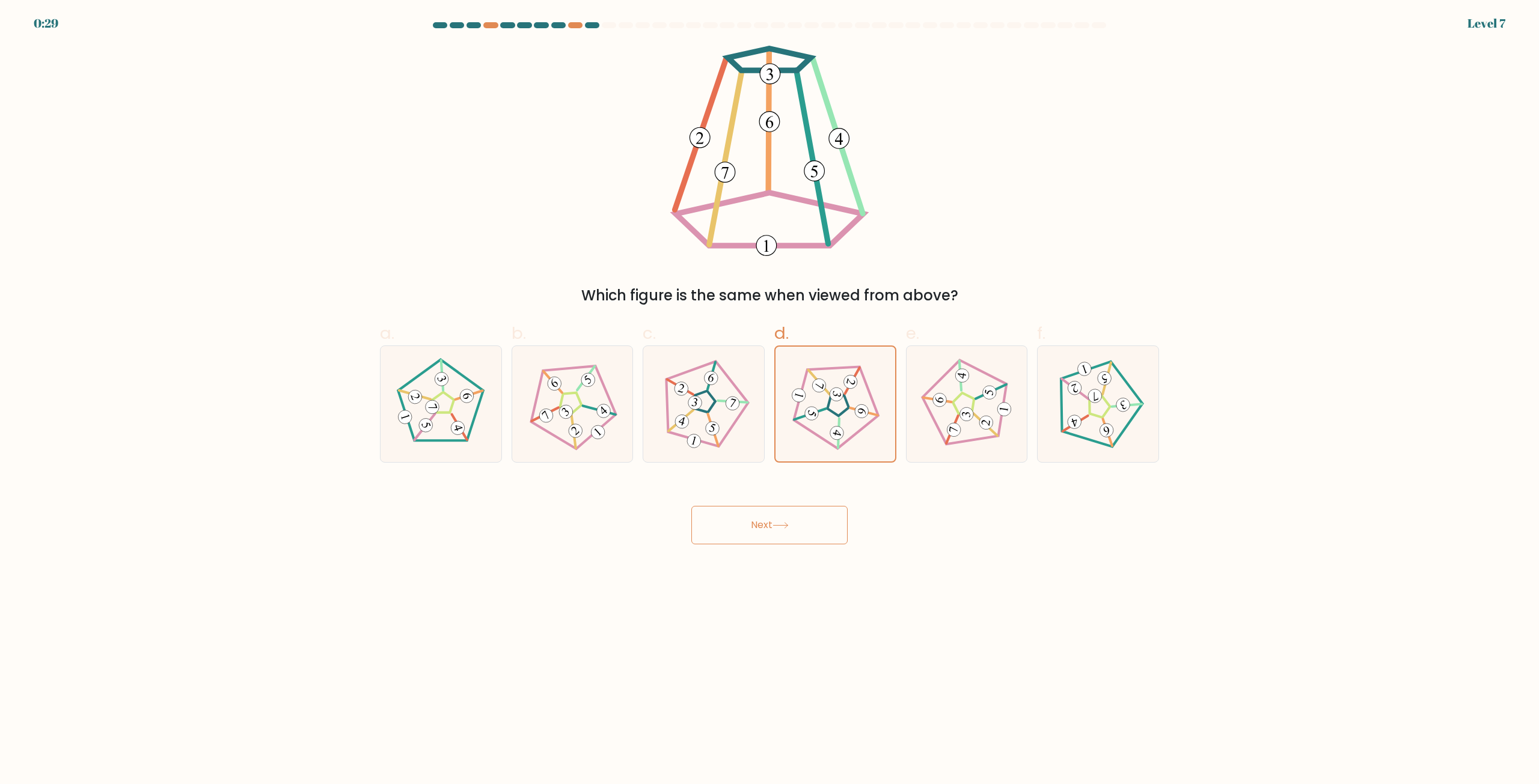
click at [742, 529] on button "Next" at bounding box center [770, 525] width 157 height 39
click at [739, 527] on button "Next" at bounding box center [770, 525] width 157 height 39
drag, startPoint x: 739, startPoint y: 527, endPoint x: 684, endPoint y: 483, distance: 70.4
click at [731, 524] on button "Next" at bounding box center [770, 525] width 157 height 39
